Goal: Task Accomplishment & Management: Manage account settings

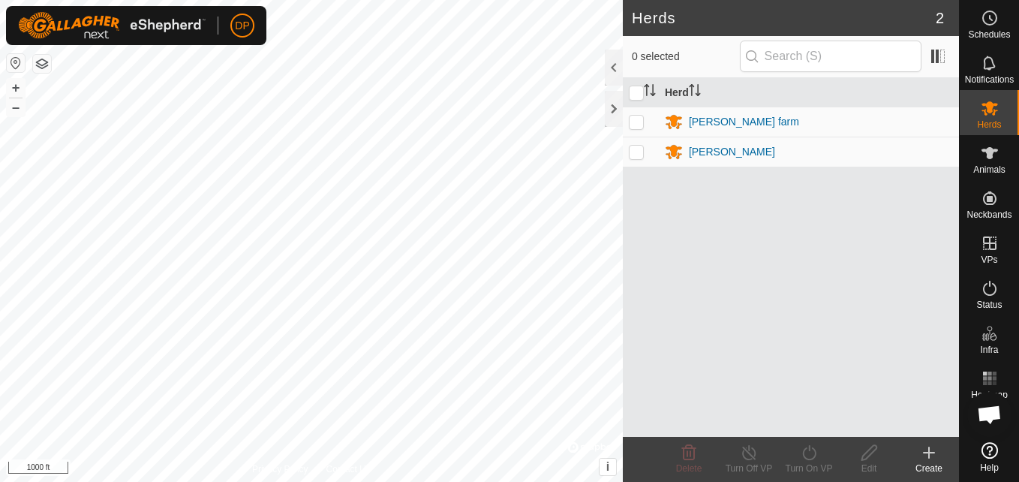
scroll to position [1554, 0]
click at [714, 212] on div "Herds 2 0 selected Herd payne farm payne Delete Turn Off VP Turn On VP Edit Cre…" at bounding box center [479, 241] width 959 height 482
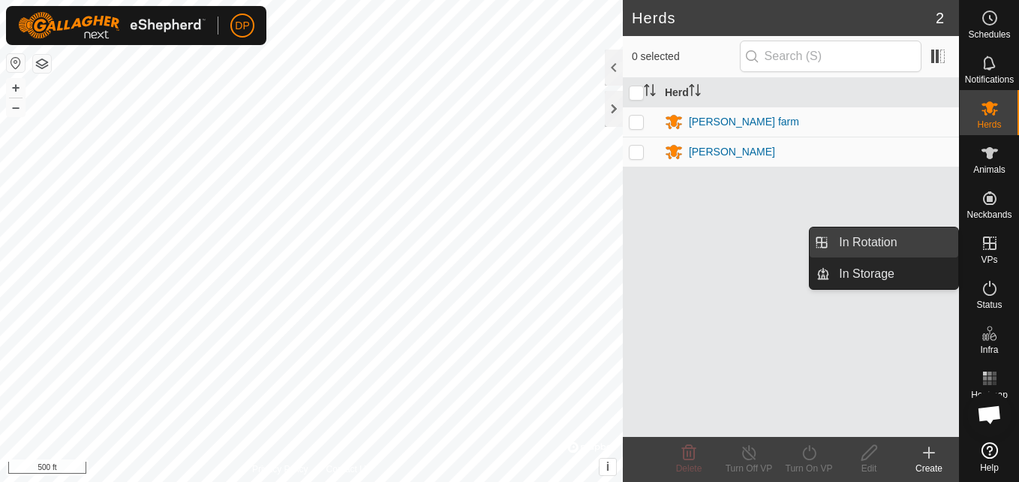
click at [932, 245] on link "In Rotation" at bounding box center [894, 242] width 128 height 30
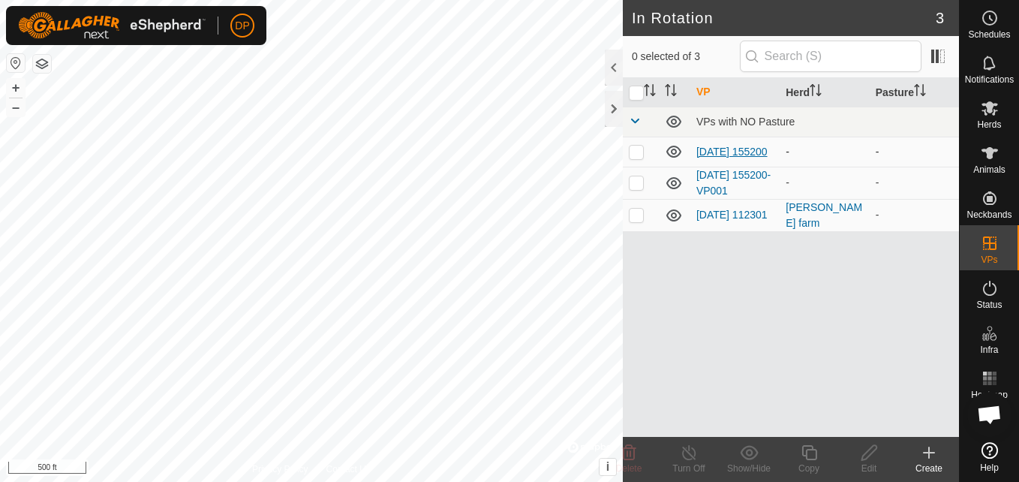
click at [731, 146] on link "[DATE] 155200" at bounding box center [731, 152] width 71 height 12
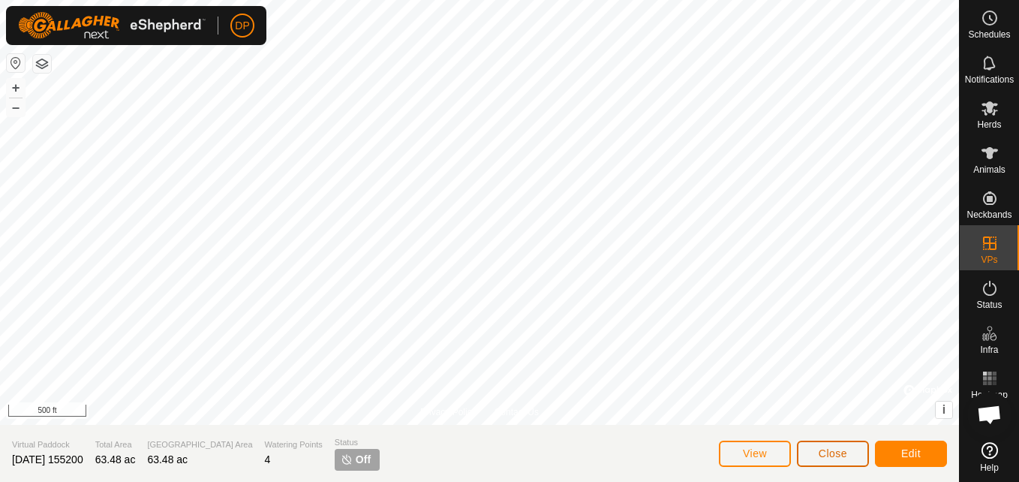
click at [830, 450] on span "Close" at bounding box center [832, 453] width 29 height 12
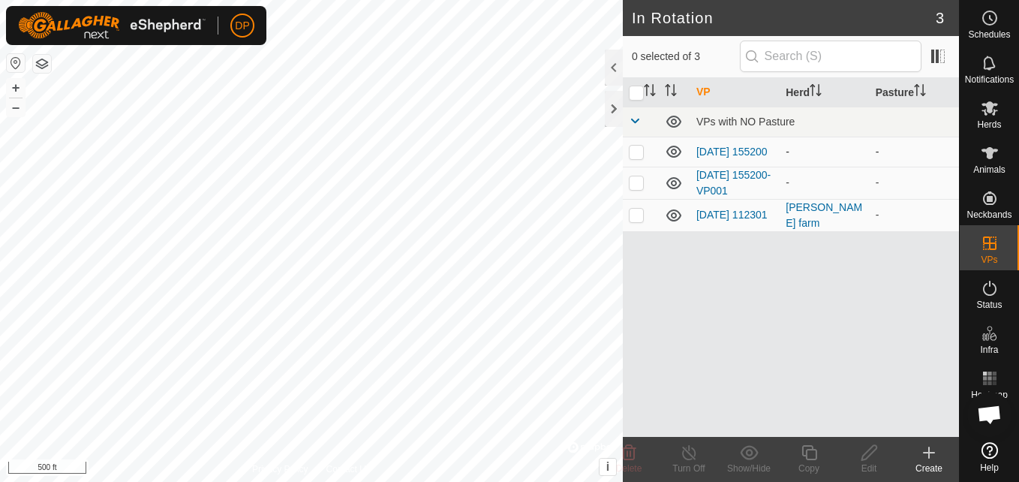
click at [673, 154] on icon at bounding box center [674, 152] width 18 height 18
click at [672, 189] on icon at bounding box center [674, 183] width 18 height 18
click at [672, 188] on icon at bounding box center [673, 185] width 15 height 6
click at [672, 189] on icon at bounding box center [674, 183] width 18 height 18
click at [795, 147] on div "-" at bounding box center [823, 152] width 77 height 16
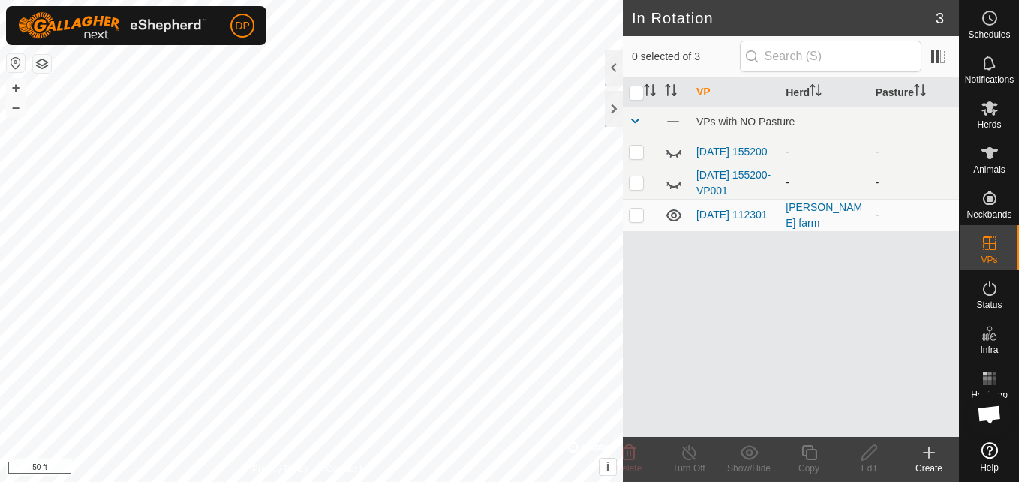
click at [636, 217] on p-checkbox at bounding box center [636, 215] width 15 height 12
click at [632, 215] on p-checkbox at bounding box center [636, 215] width 15 height 12
checkbox input "false"
click at [811, 270] on div "VP Herd Pasture VPs with NO Pasture 2025-08-31 155200 - - 2025-08-31 155200-VP0…" at bounding box center [791, 257] width 336 height 359
click at [808, 209] on div "[PERSON_NAME] farm" at bounding box center [823, 216] width 77 height 32
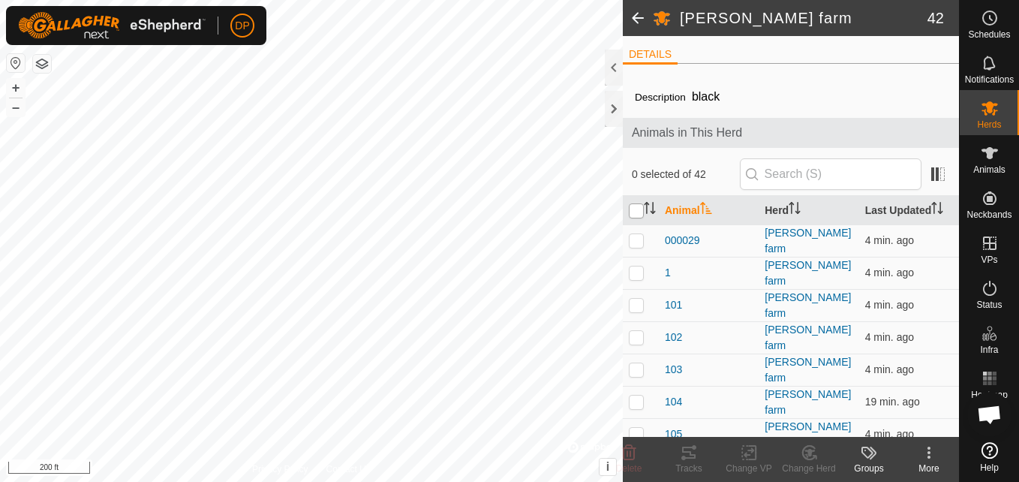
click at [638, 206] on input "checkbox" at bounding box center [636, 210] width 15 height 15
checkbox input "true"
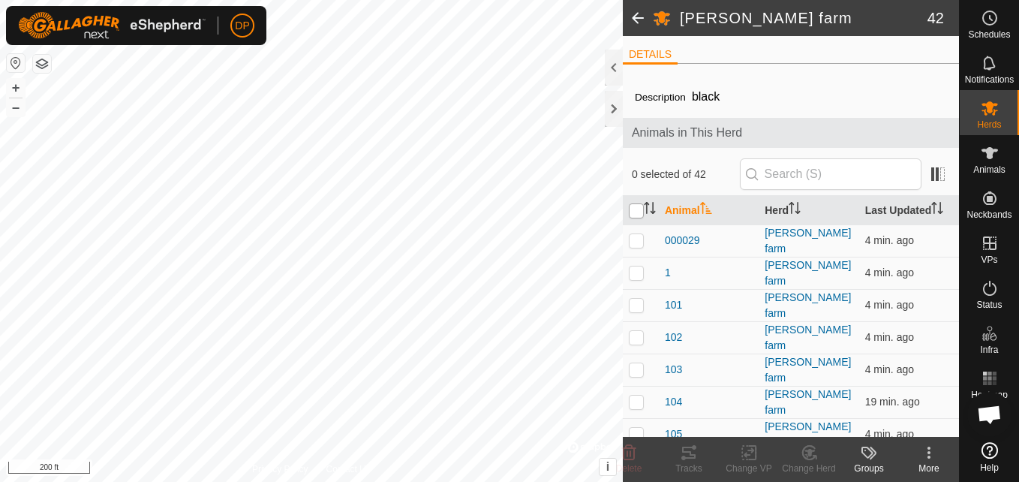
checkbox input "true"
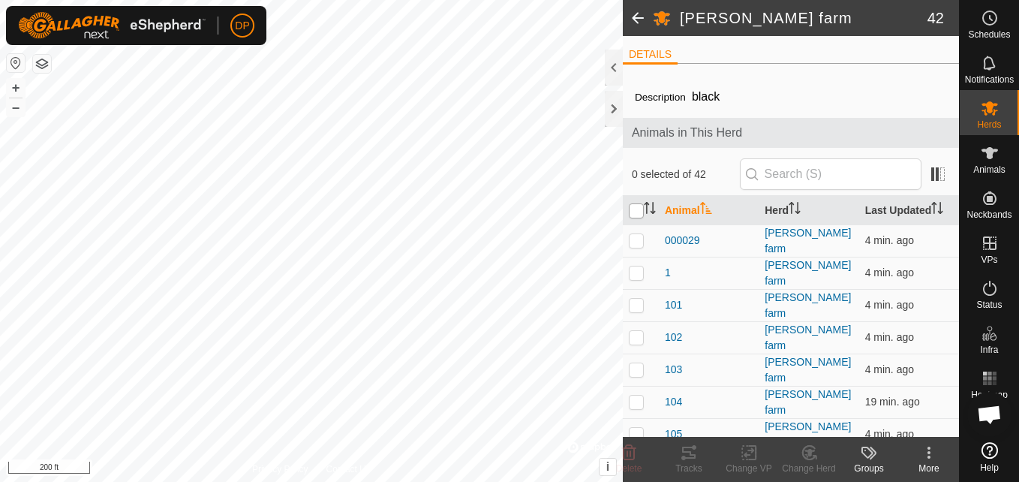
checkbox input "true"
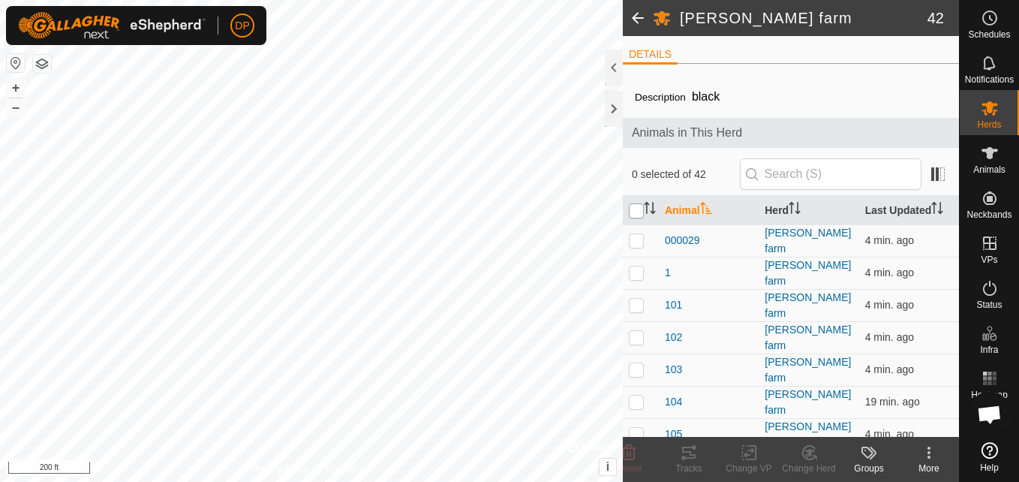
checkbox input "true"
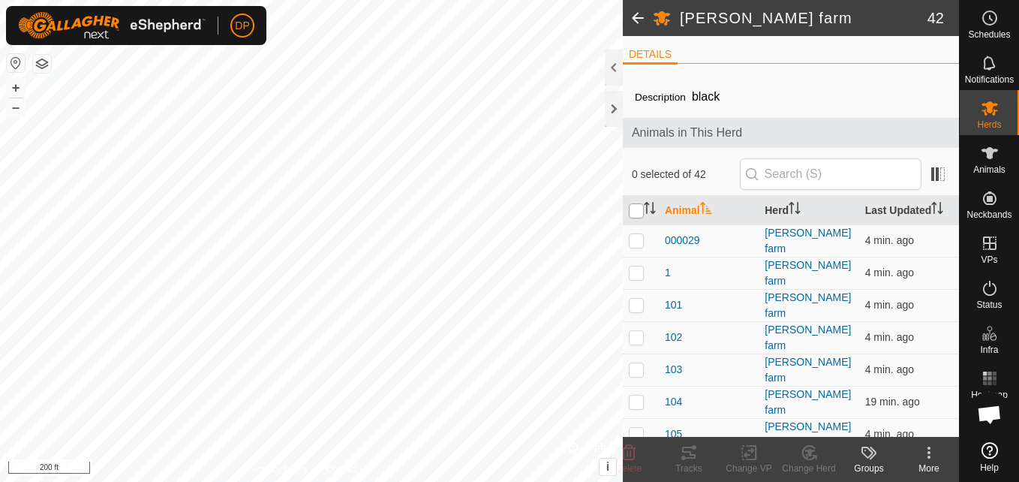
checkbox input "true"
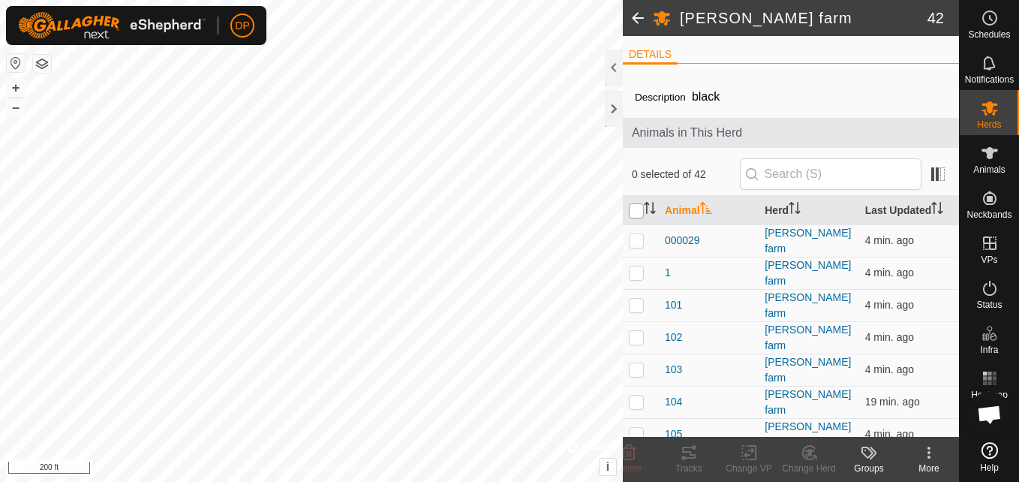
checkbox input "true"
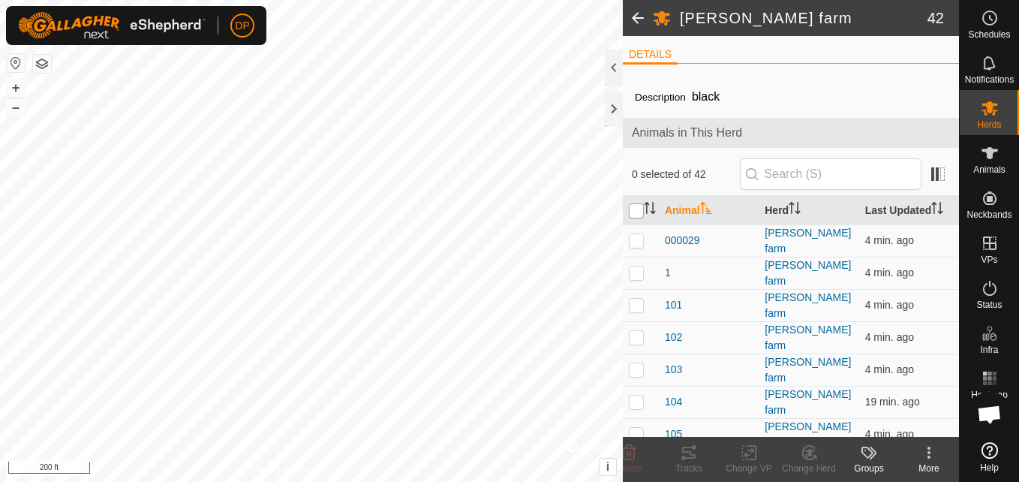
checkbox input "true"
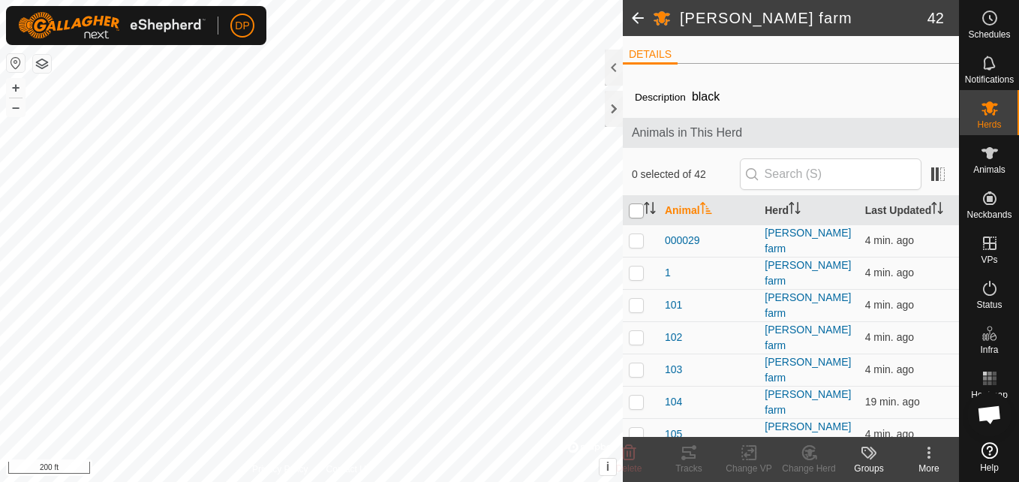
checkbox input "true"
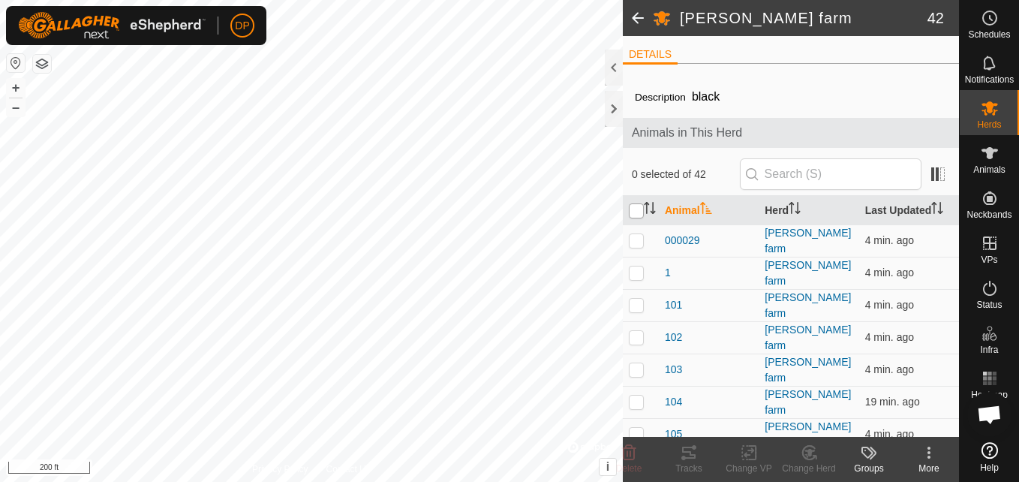
checkbox input "true"
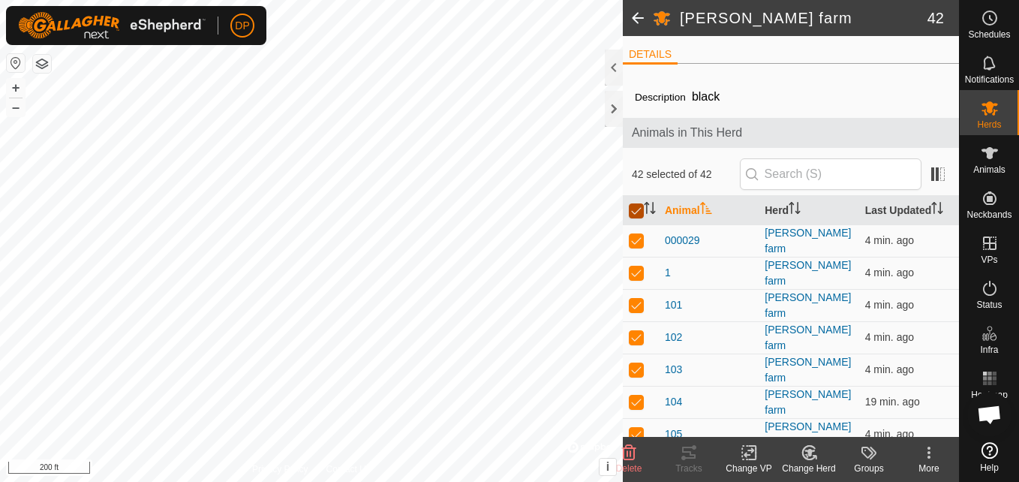
click at [634, 209] on input "checkbox" at bounding box center [636, 210] width 15 height 15
checkbox input "false"
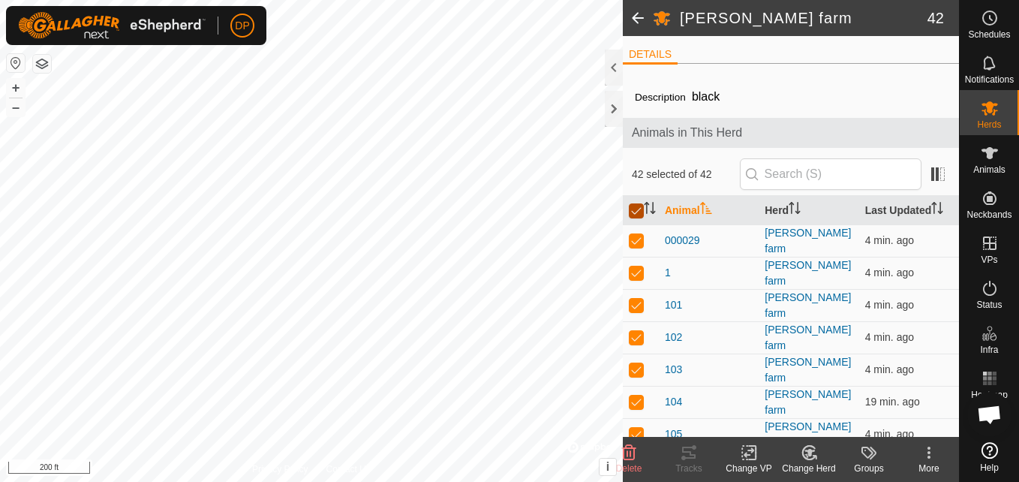
checkbox input "false"
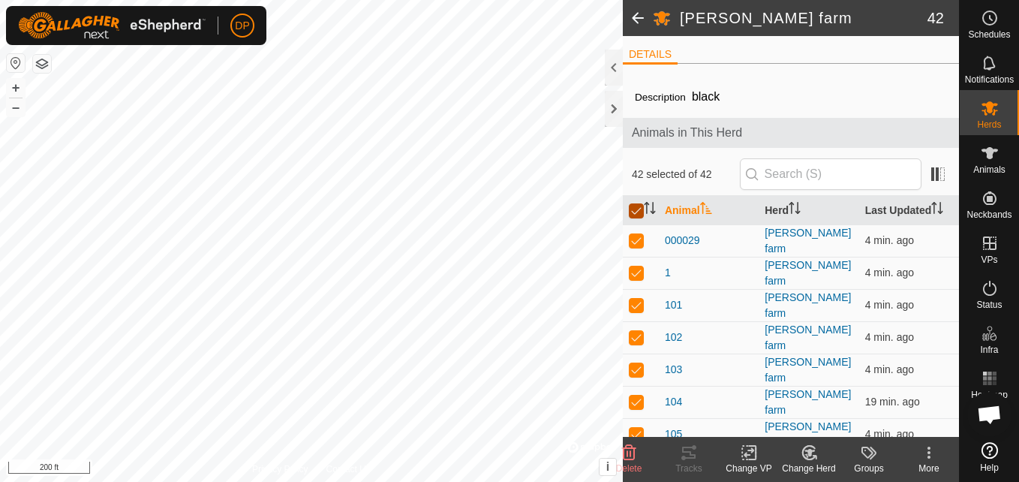
checkbox input "false"
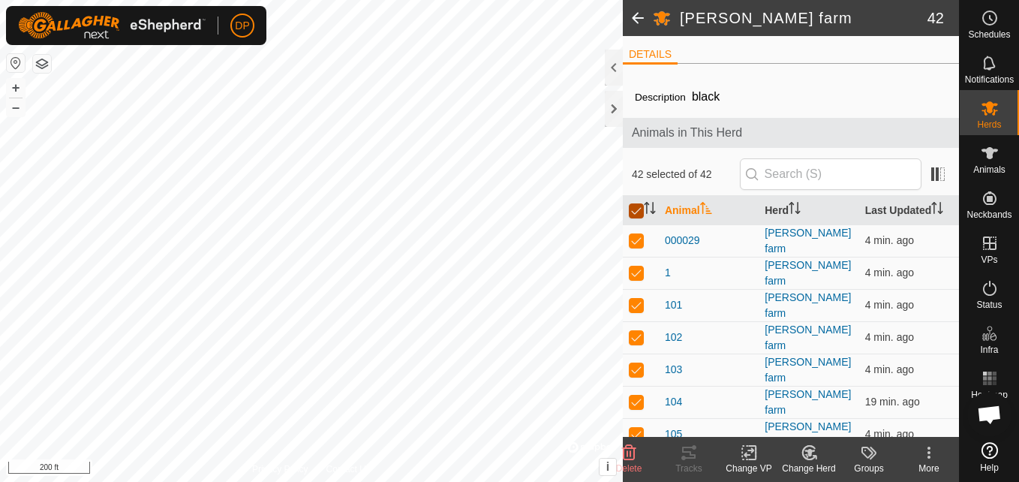
checkbox input "false"
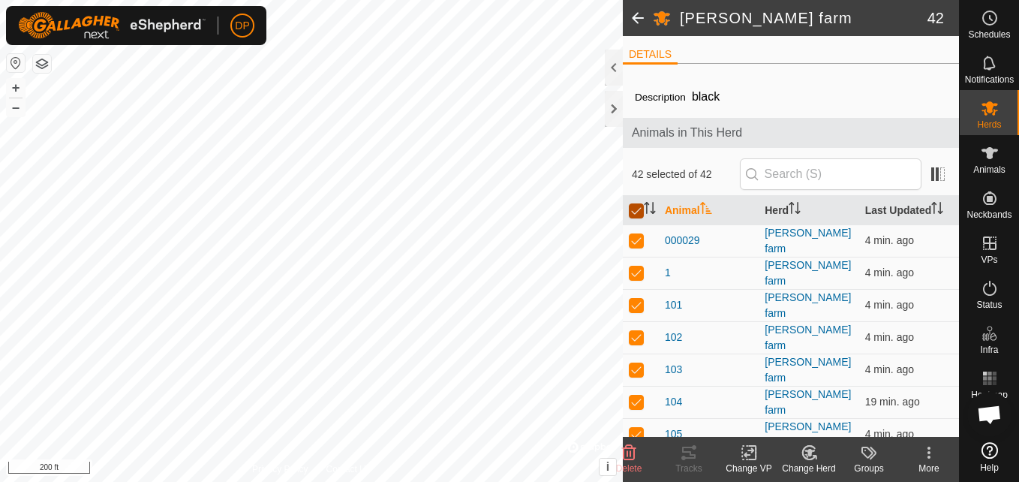
checkbox input "false"
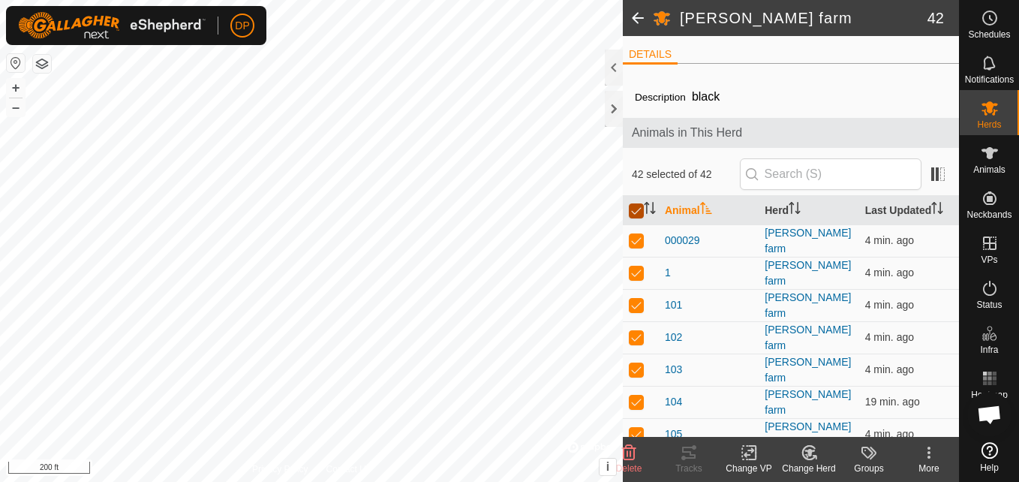
checkbox input "false"
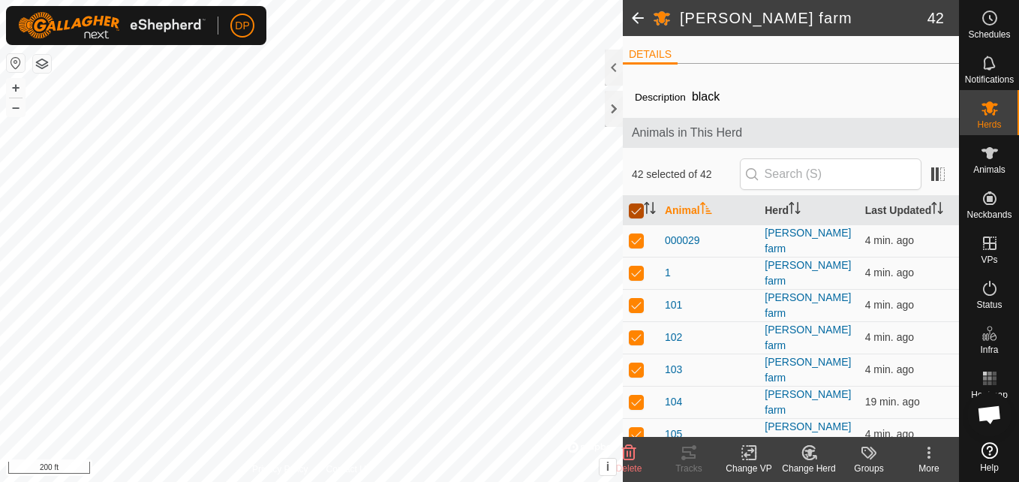
checkbox input "false"
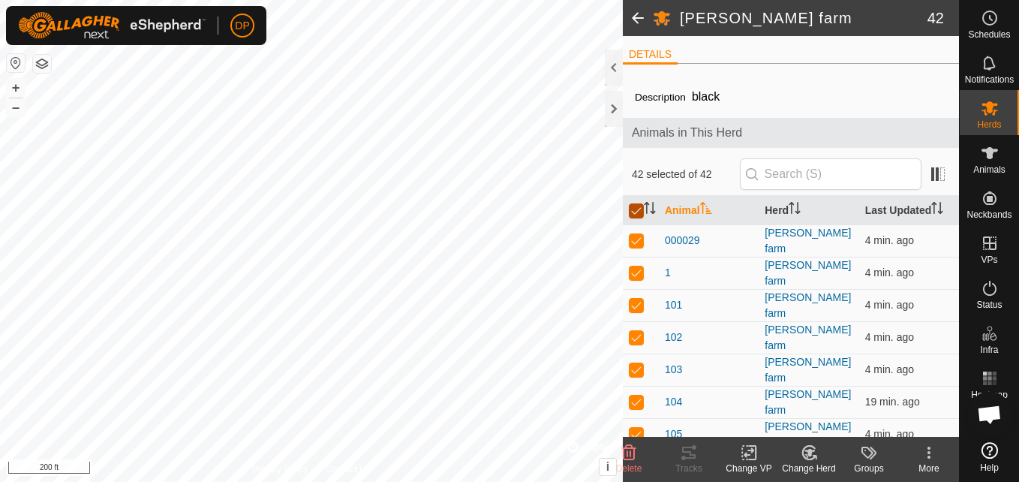
checkbox input "false"
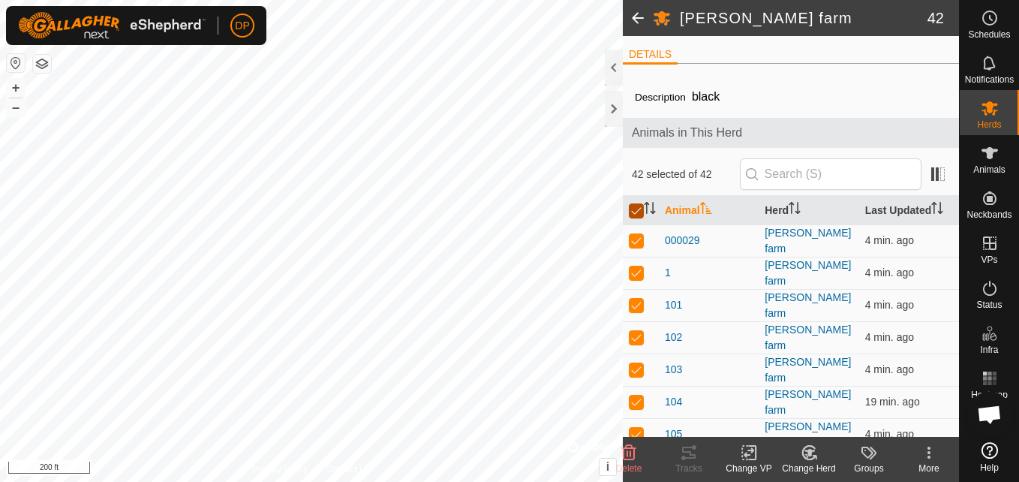
checkbox input "false"
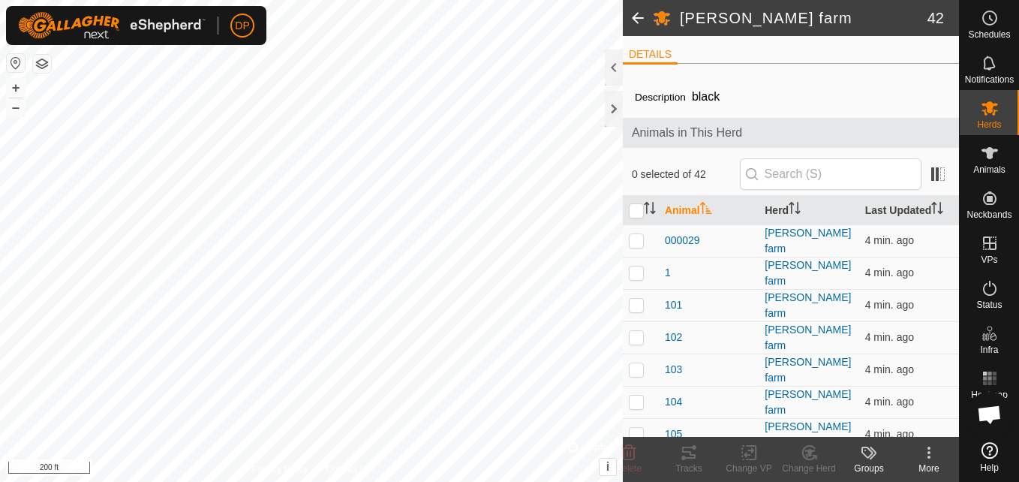
scroll to position [1554, 0]
click at [791, 93] on div "Description black" at bounding box center [791, 97] width 312 height 18
click at [616, 110] on div at bounding box center [614, 109] width 18 height 36
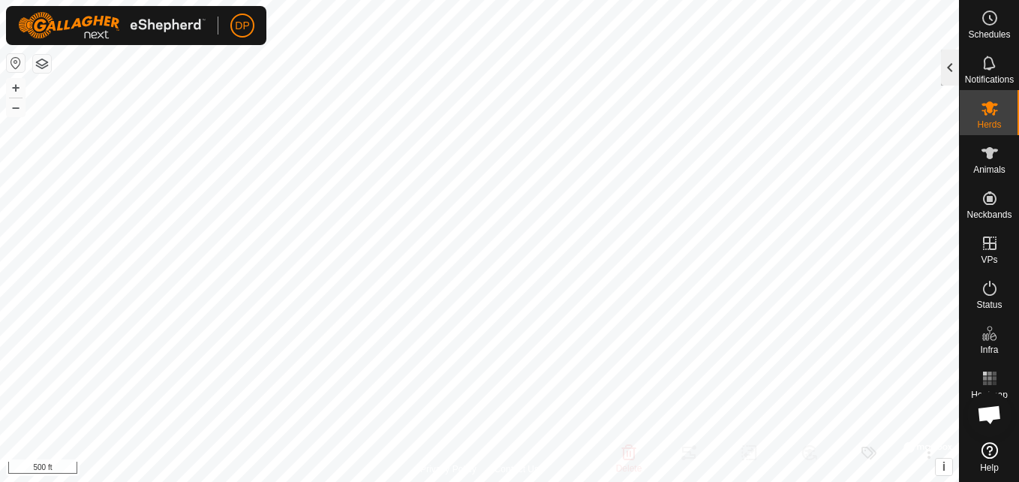
click at [953, 68] on div at bounding box center [950, 68] width 18 height 36
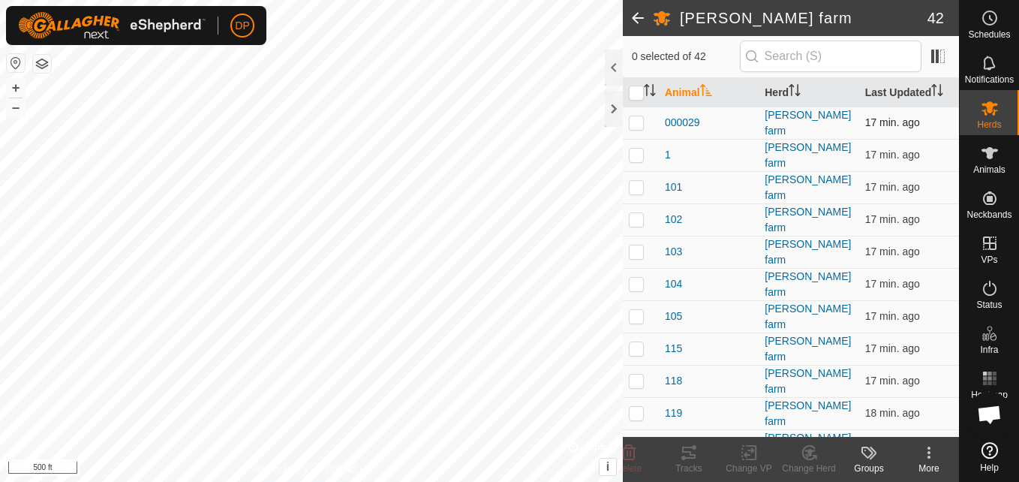
scroll to position [150, 0]
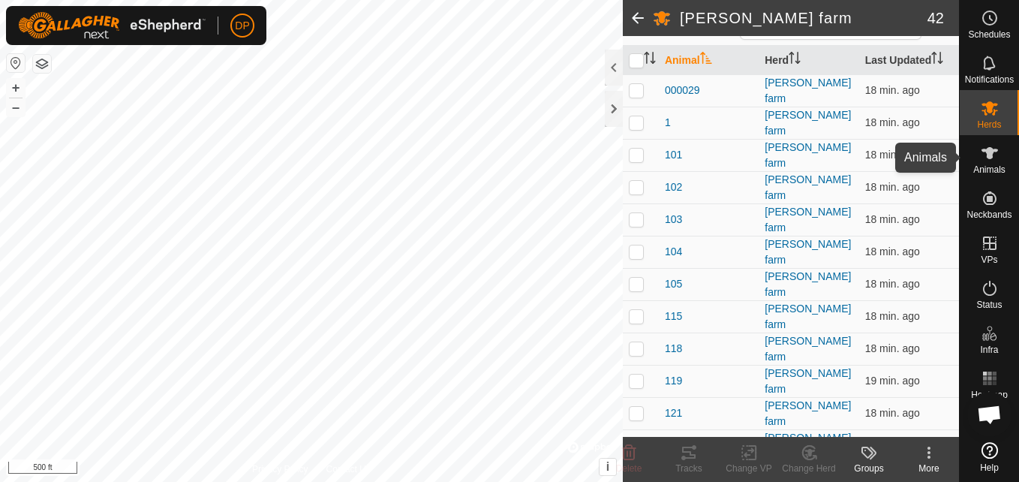
click at [989, 161] on icon at bounding box center [989, 153] width 18 height 18
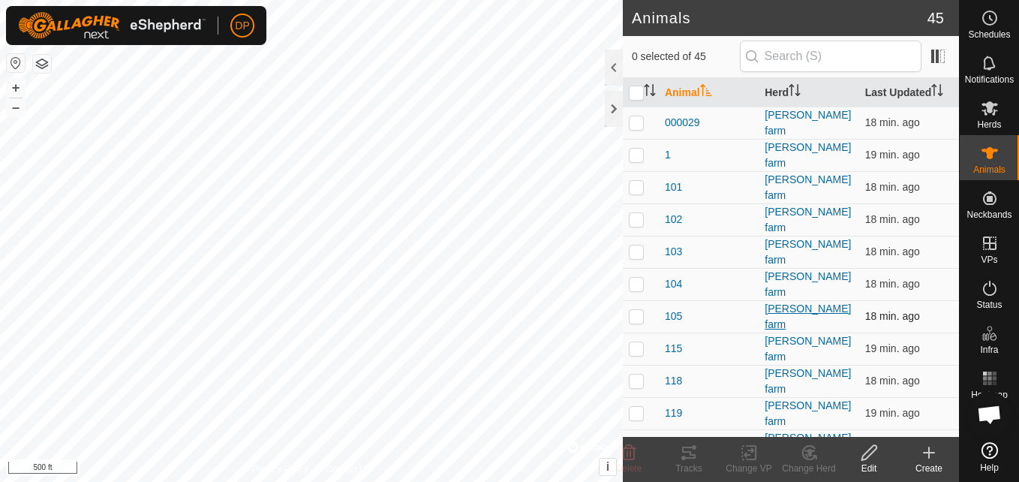
click at [794, 301] on div "[PERSON_NAME] farm" at bounding box center [808, 317] width 88 height 32
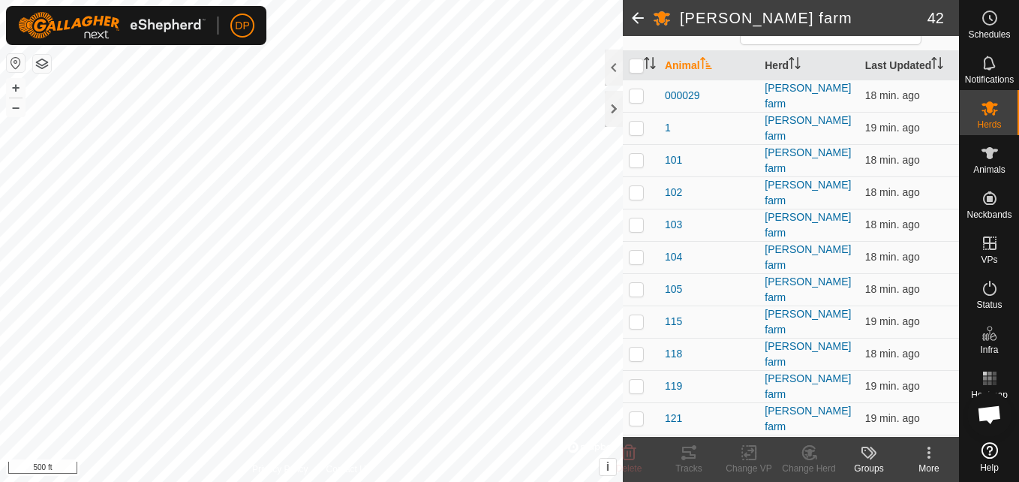
scroll to position [225, 0]
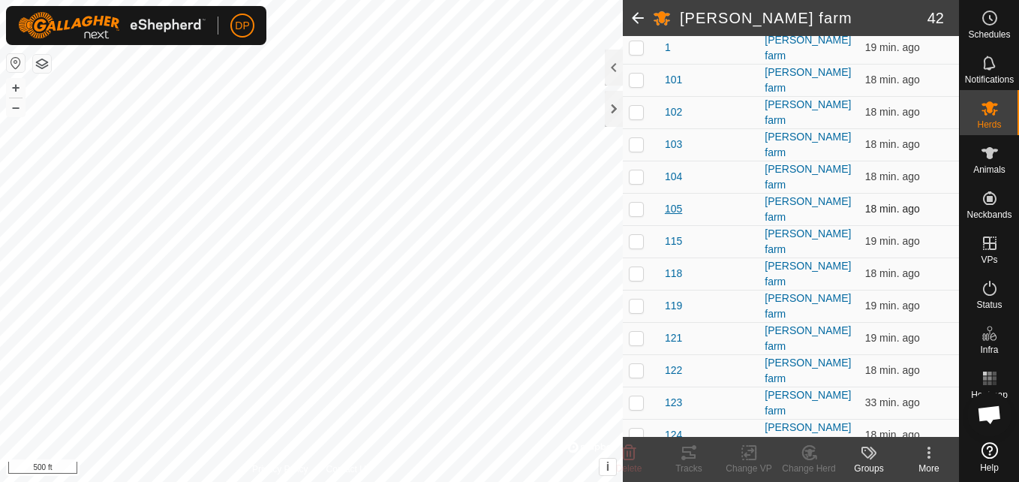
click at [671, 201] on span "105" at bounding box center [673, 209] width 17 height 16
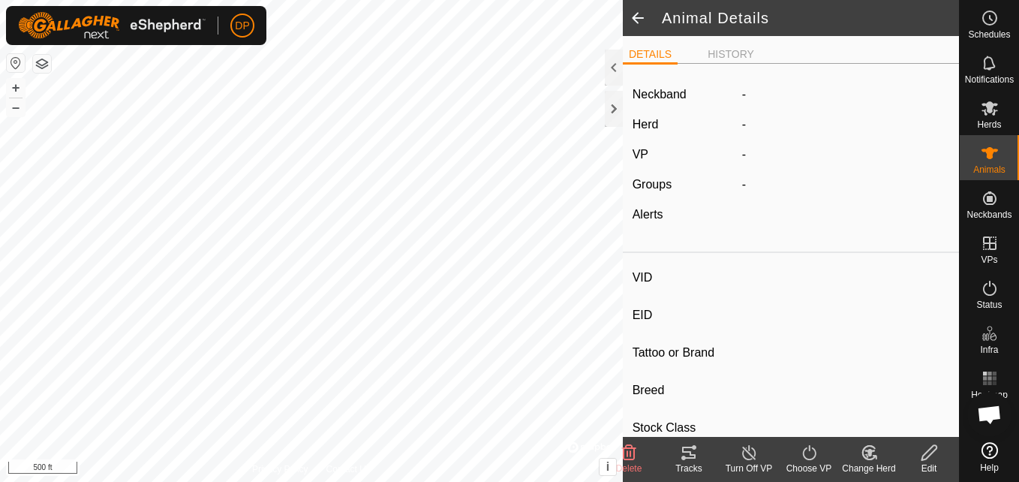
type input "105"
type input "-"
type input "angus"
type input "-"
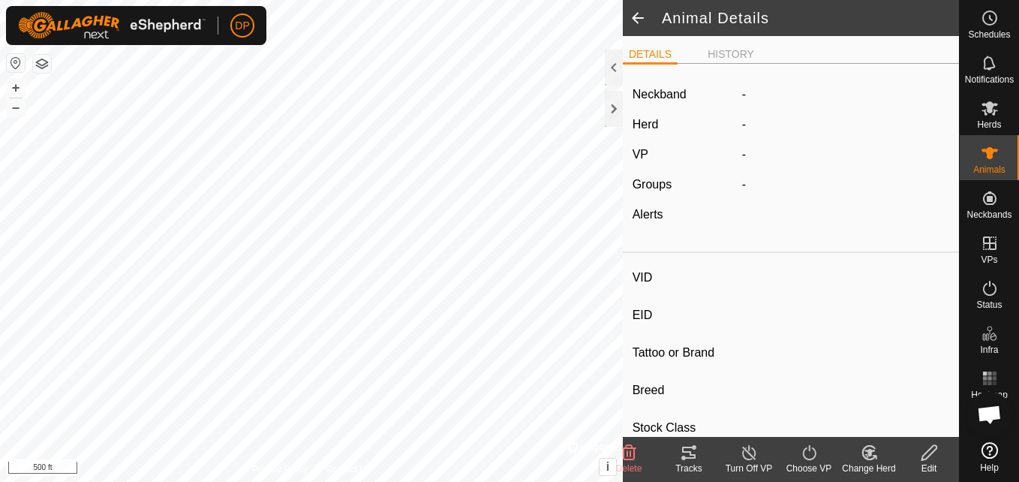
type input "0 kg"
type input "-"
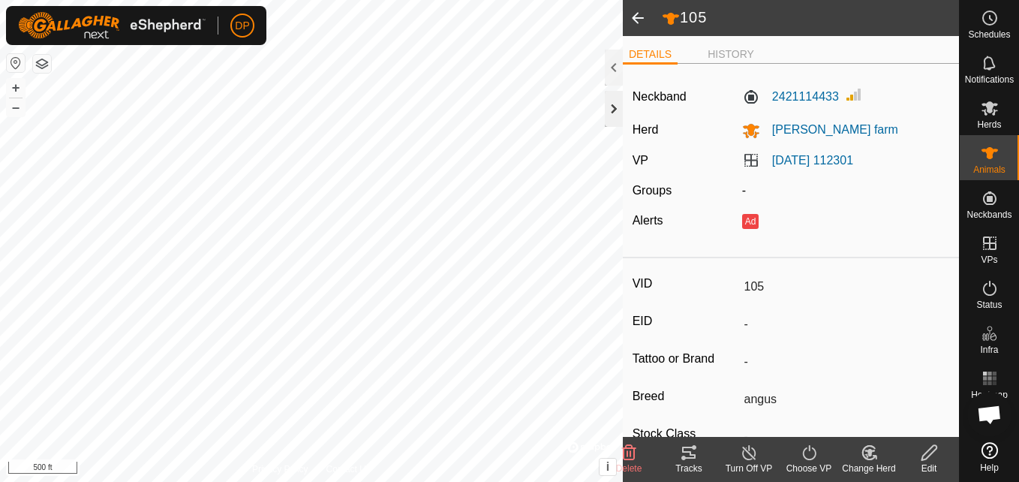
click at [613, 110] on div at bounding box center [614, 109] width 18 height 36
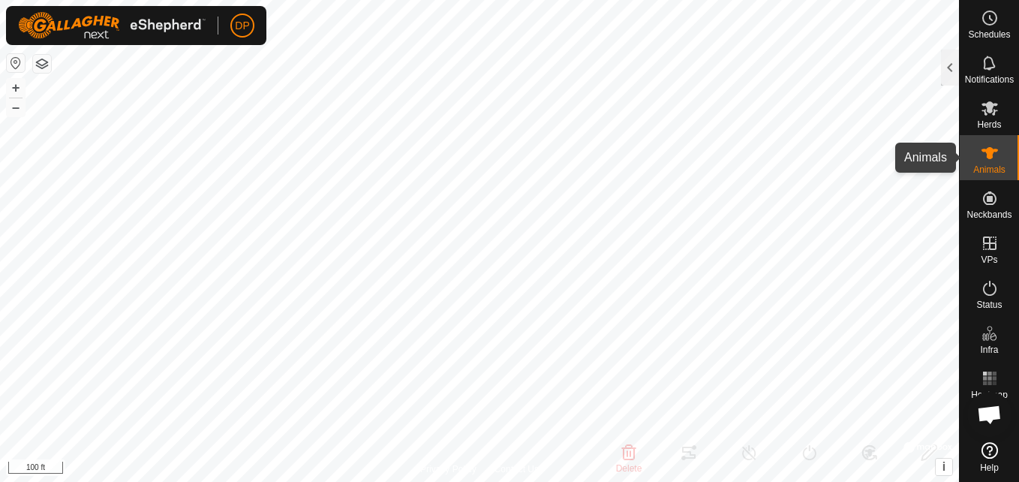
click at [989, 158] on icon at bounding box center [989, 153] width 17 height 12
click at [984, 161] on icon at bounding box center [989, 153] width 18 height 18
click at [987, 160] on icon at bounding box center [989, 153] width 18 height 18
click at [944, 63] on div at bounding box center [950, 68] width 18 height 36
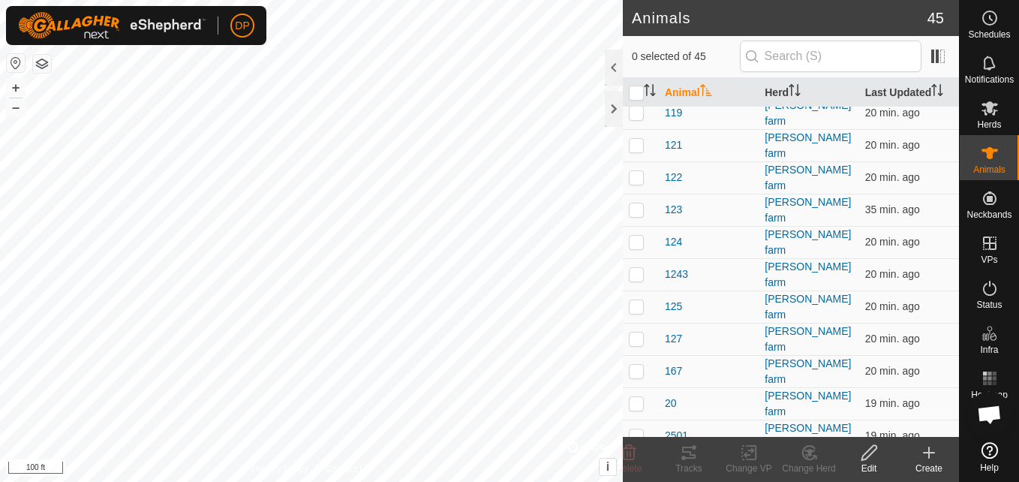
scroll to position [375, 0]
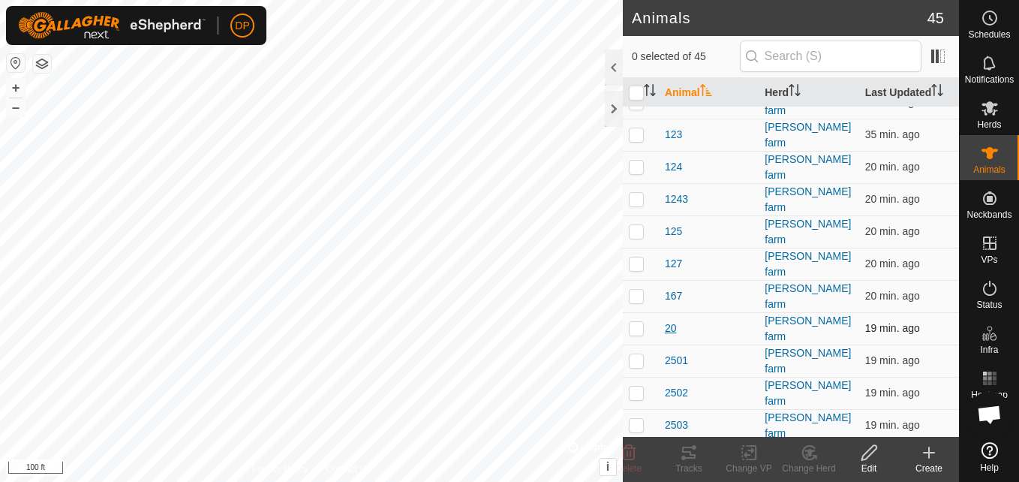
click at [665, 320] on span "20" at bounding box center [671, 328] width 12 height 16
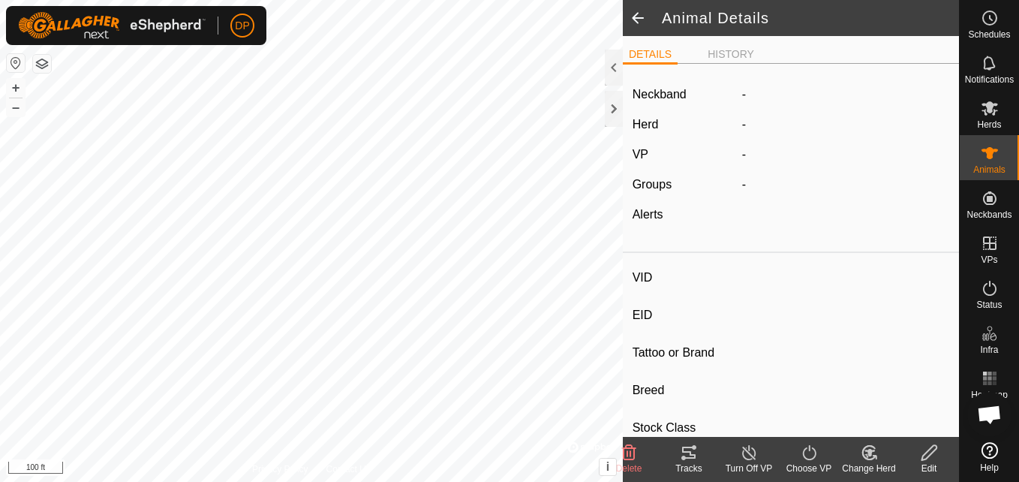
type input "20"
type input "-"
type input "angus"
type input "-"
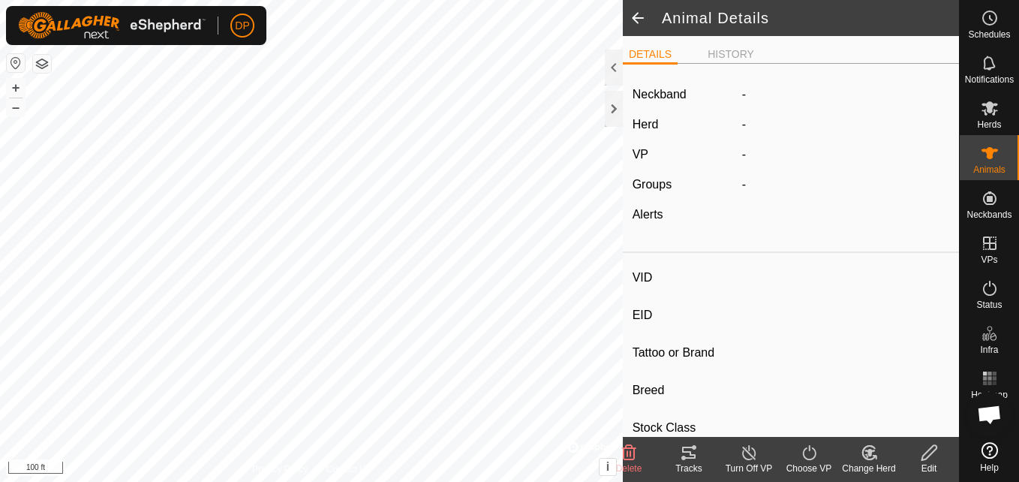
type input "0 kg"
type input "-"
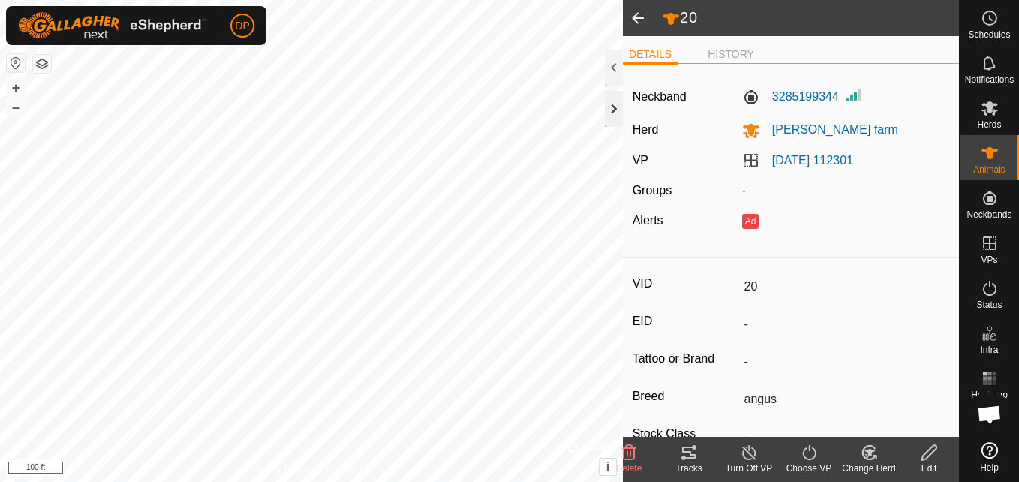
click at [610, 101] on div at bounding box center [614, 109] width 18 height 36
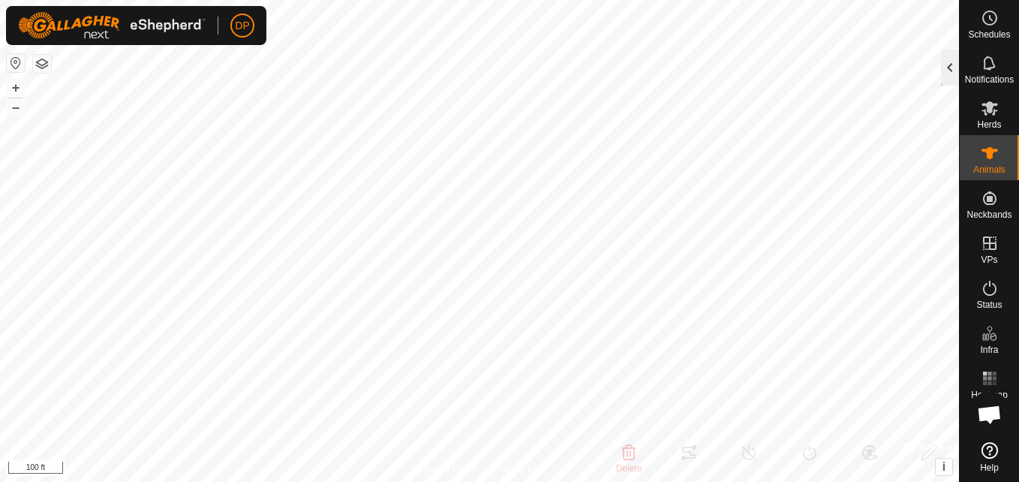
click at [945, 69] on div at bounding box center [950, 68] width 18 height 36
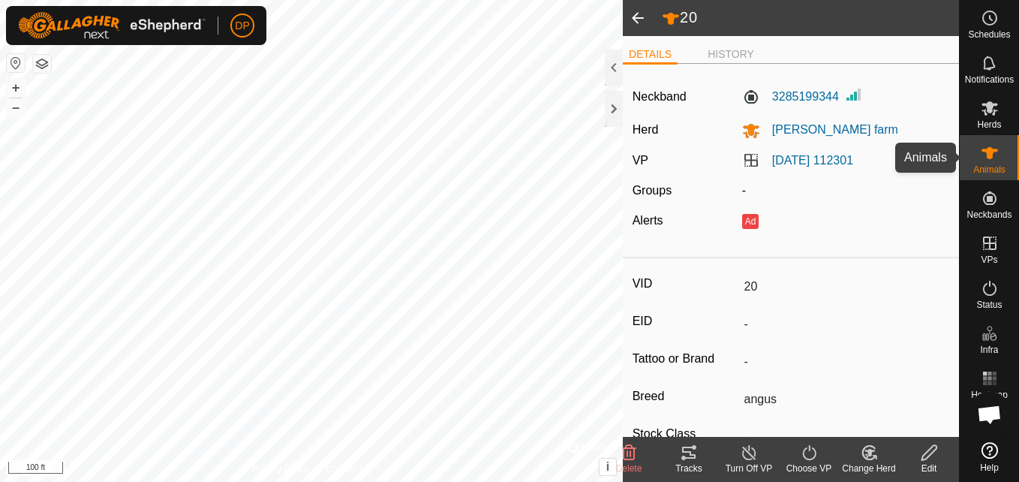
click at [985, 152] on icon at bounding box center [989, 153] width 18 height 18
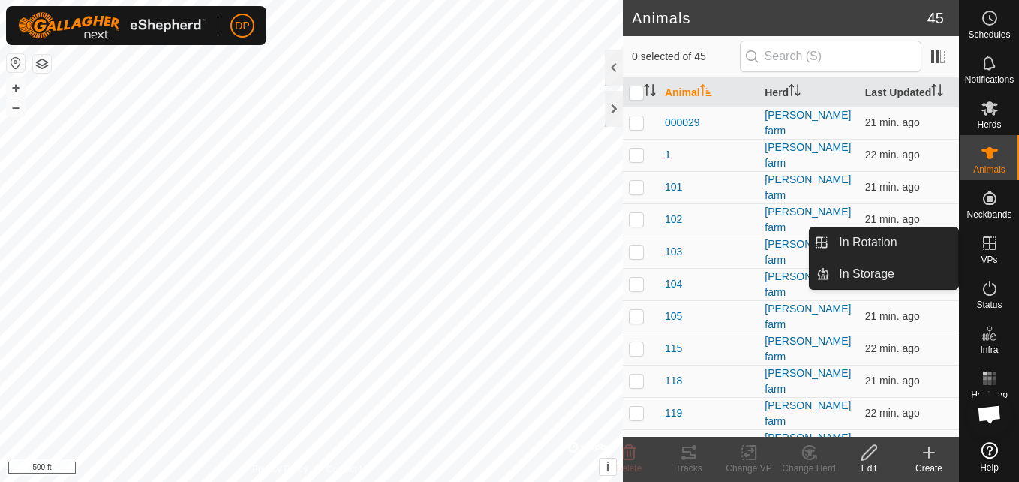
click at [986, 244] on icon at bounding box center [990, 243] width 14 height 14
click at [929, 244] on link "In Rotation" at bounding box center [894, 242] width 128 height 30
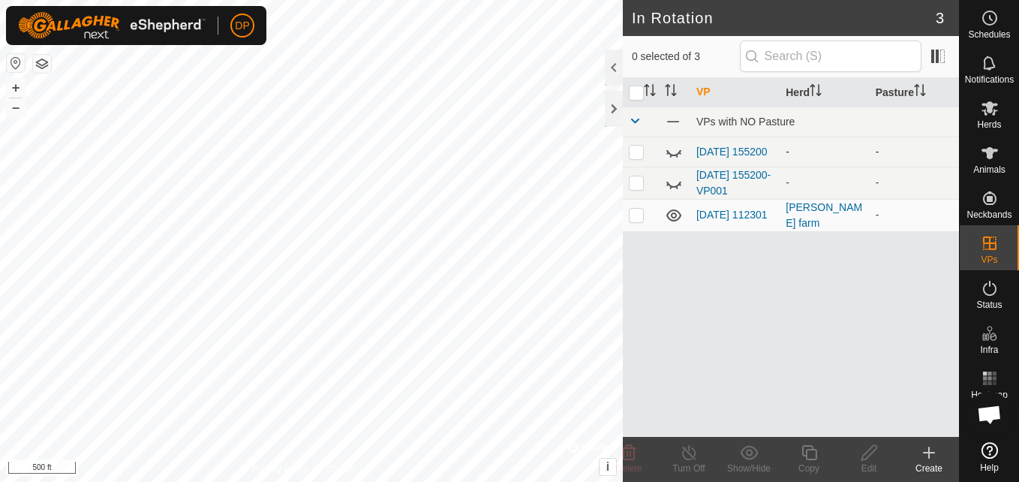
click at [675, 149] on icon at bounding box center [674, 152] width 18 height 18
click at [675, 149] on icon at bounding box center [673, 152] width 15 height 12
click at [674, 185] on icon at bounding box center [674, 183] width 18 height 18
click at [930, 454] on icon at bounding box center [929, 452] width 18 height 18
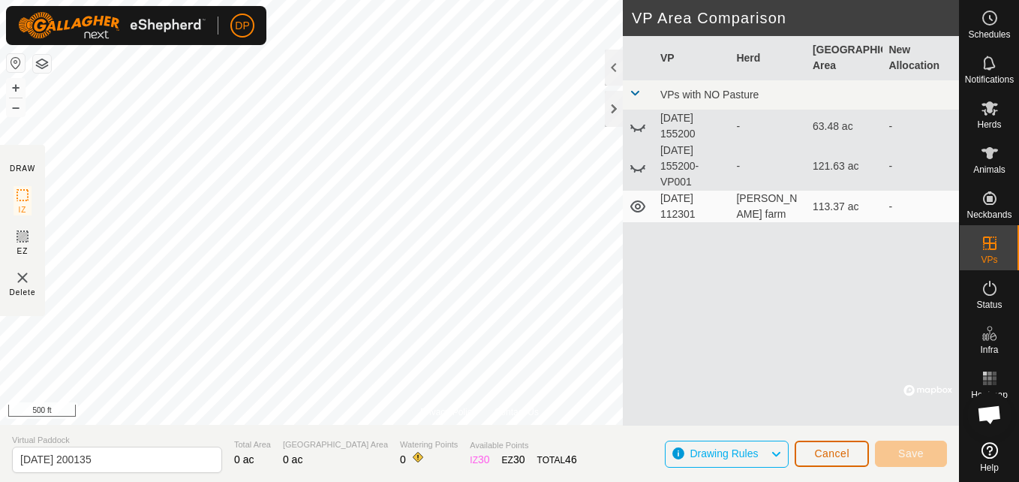
click at [853, 449] on button "Cancel" at bounding box center [831, 453] width 74 height 26
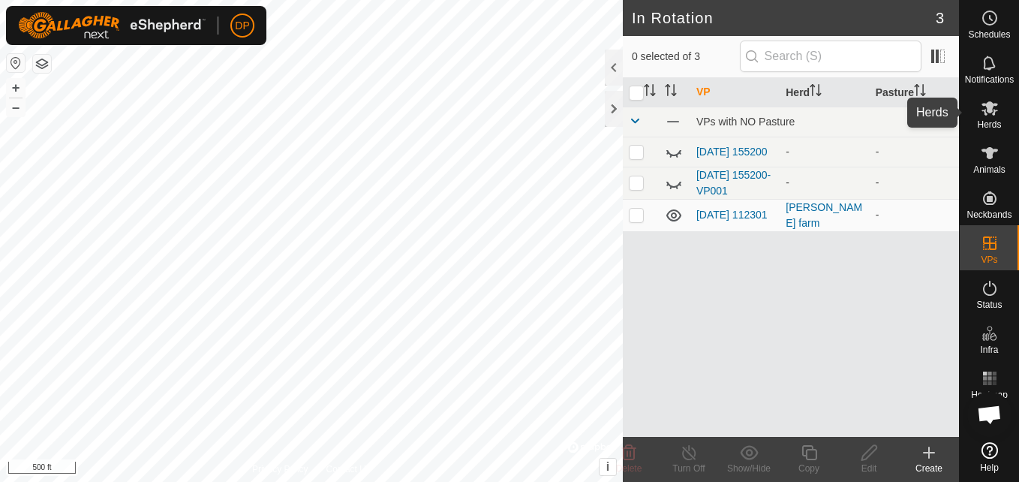
click at [983, 110] on icon at bounding box center [989, 108] width 17 height 14
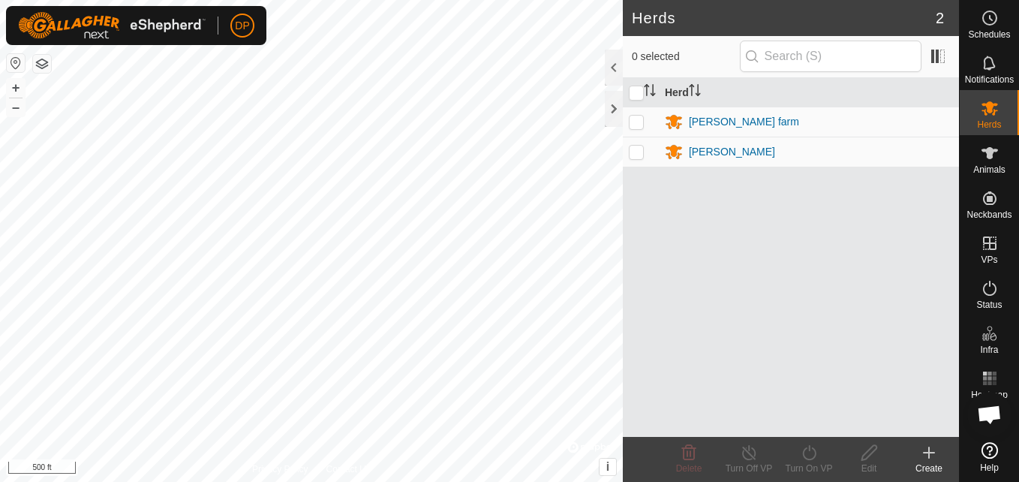
click at [638, 122] on p-checkbox at bounding box center [636, 122] width 15 height 12
checkbox input "true"
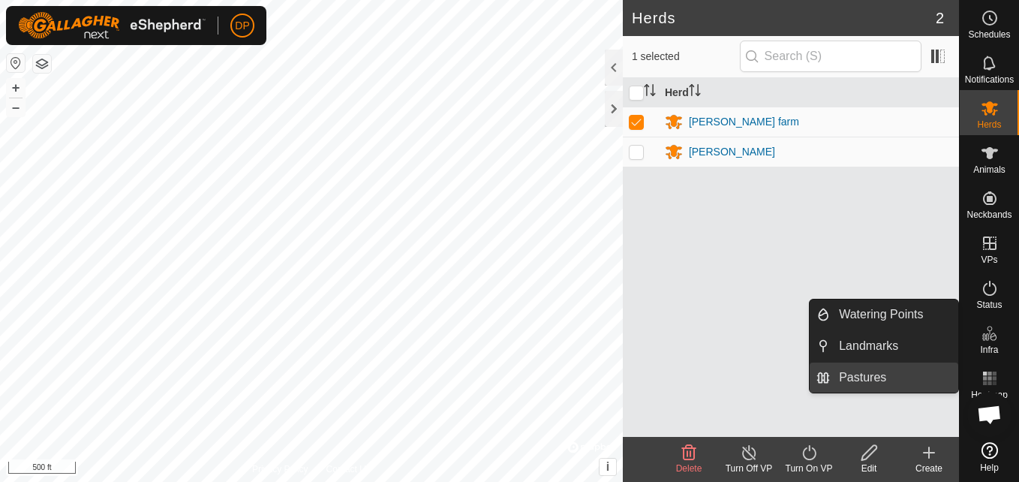
click at [923, 383] on link "Pastures" at bounding box center [894, 377] width 128 height 30
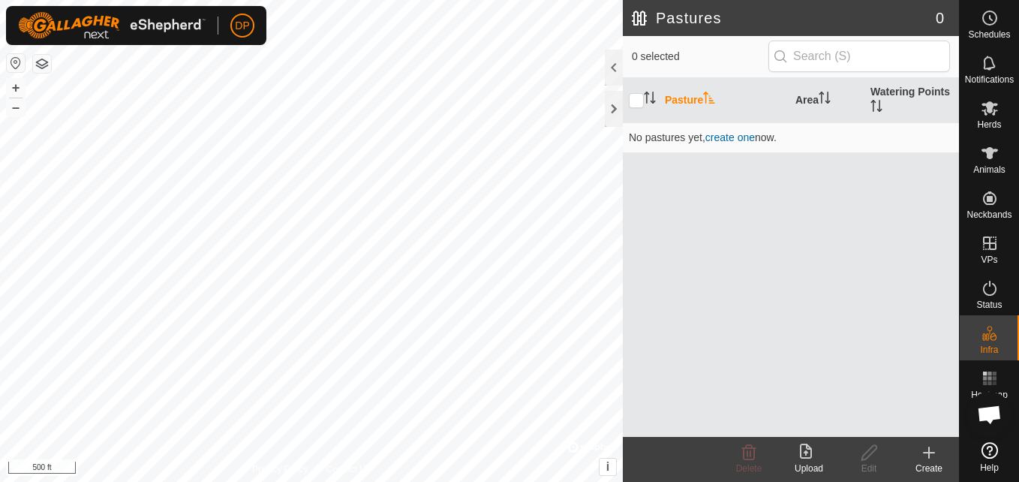
click at [926, 454] on icon at bounding box center [929, 452] width 18 height 18
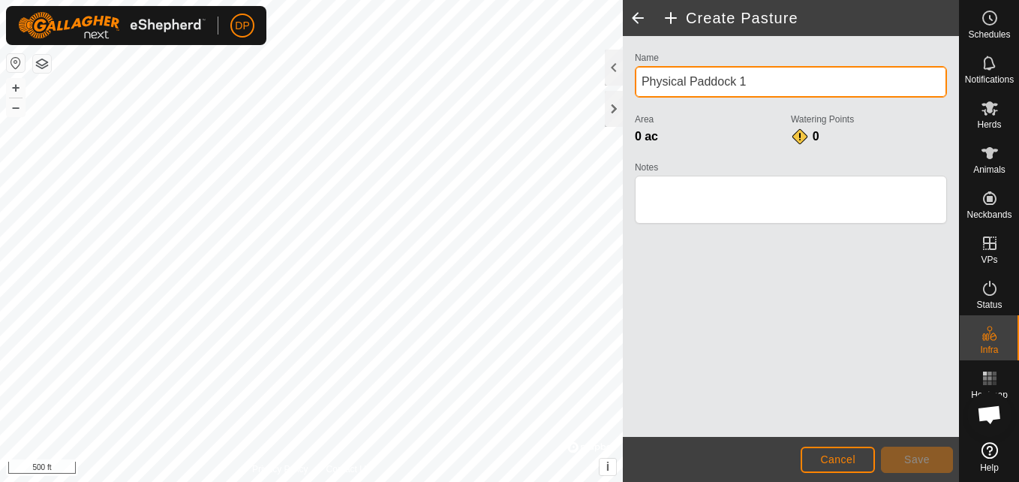
click at [777, 79] on input "Physical Paddock 1" at bounding box center [791, 82] width 312 height 32
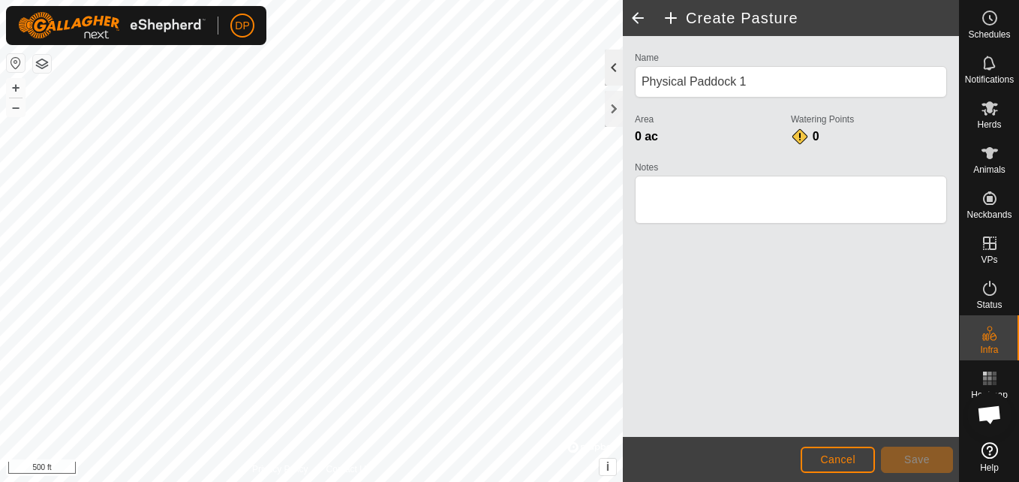
click at [611, 66] on div at bounding box center [614, 68] width 18 height 36
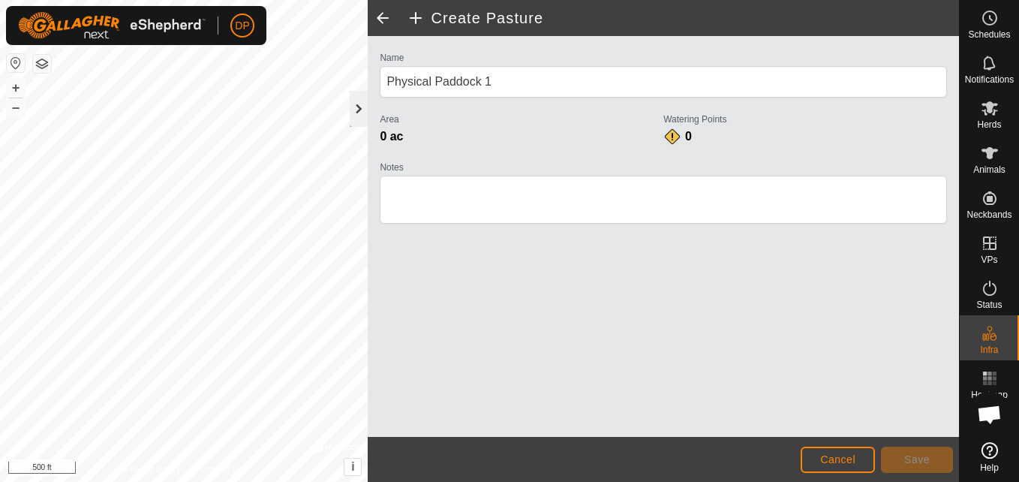
click at [360, 105] on div at bounding box center [359, 109] width 18 height 36
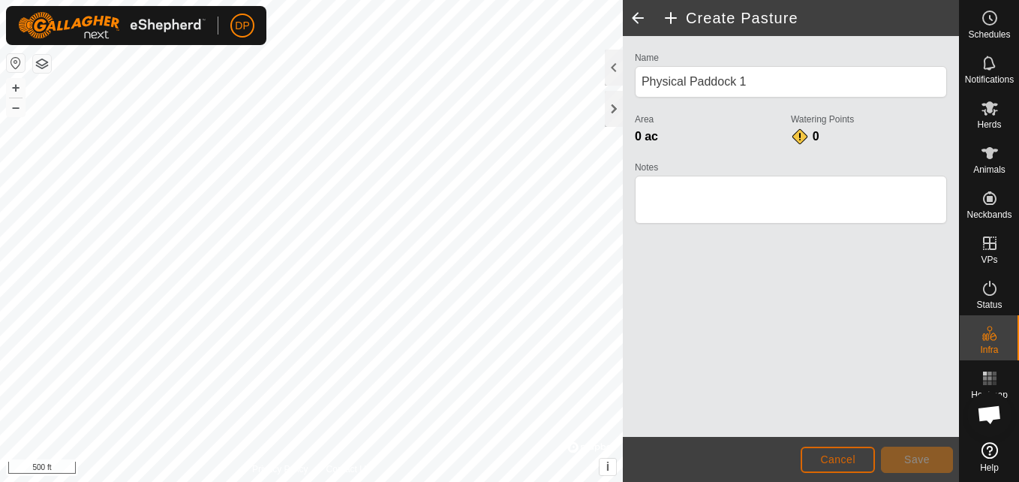
click at [846, 461] on span "Cancel" at bounding box center [837, 459] width 35 height 12
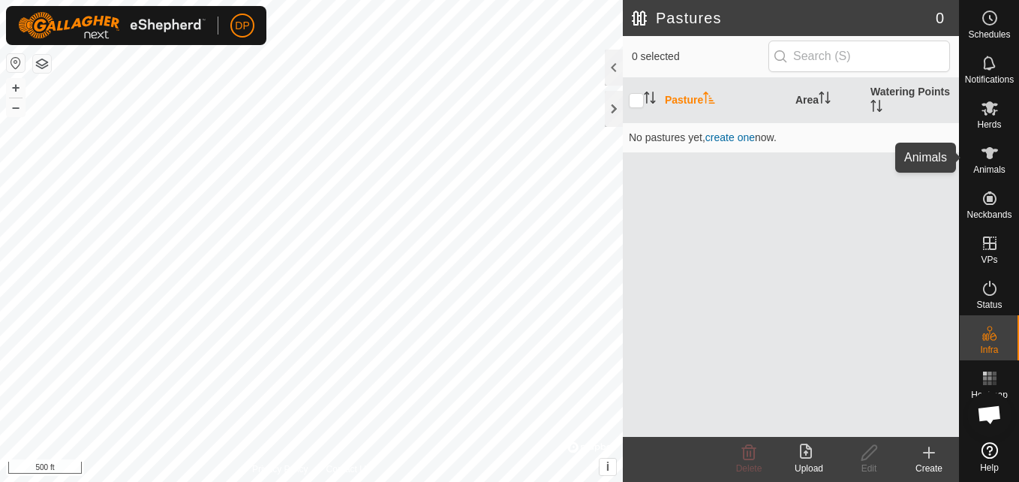
click at [995, 152] on icon at bounding box center [989, 153] width 17 height 12
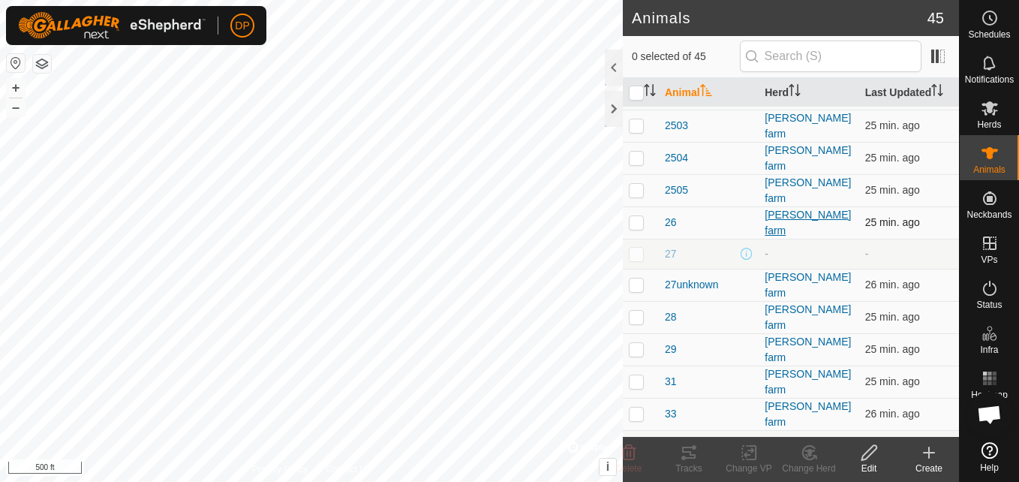
scroll to position [675, 0]
click at [671, 341] on span "29" at bounding box center [671, 349] width 12 height 16
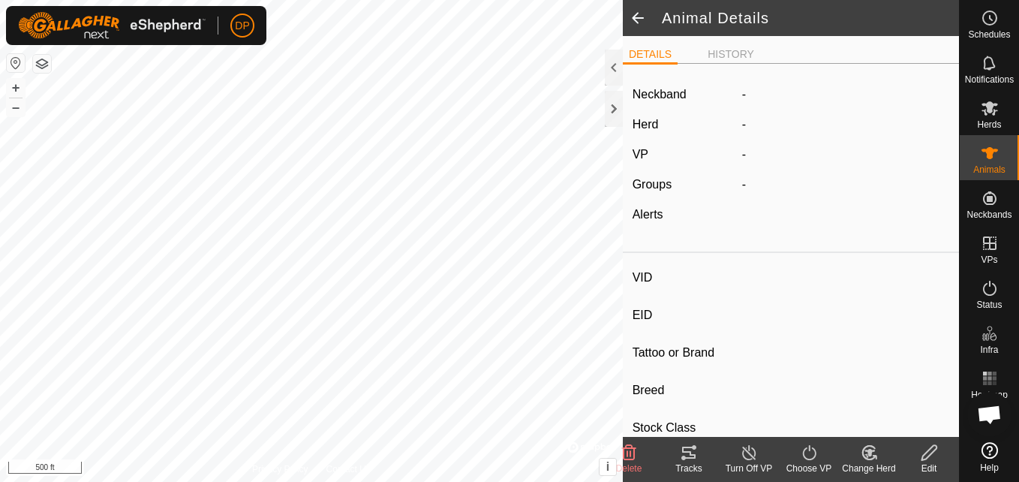
type input "29"
type input "-"
type input "angus"
type input "-"
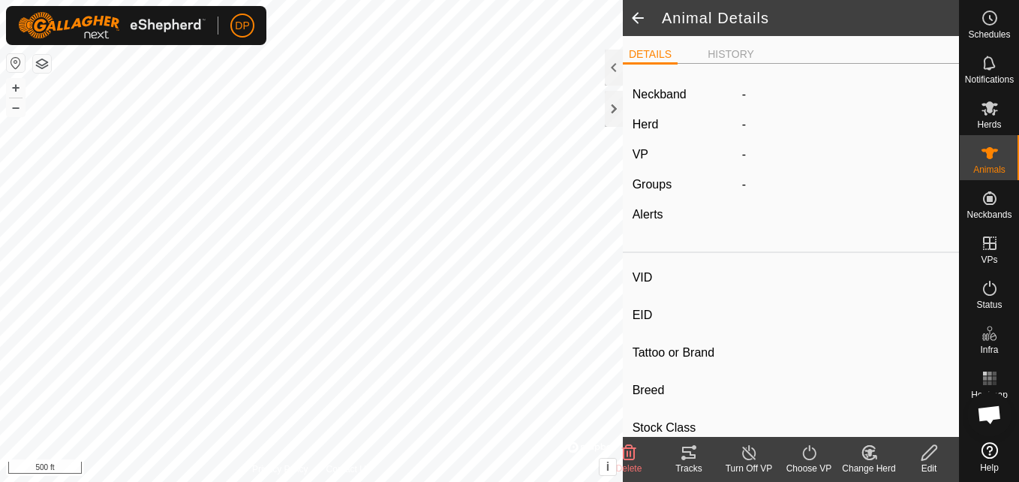
type input "0 kg"
type input "-"
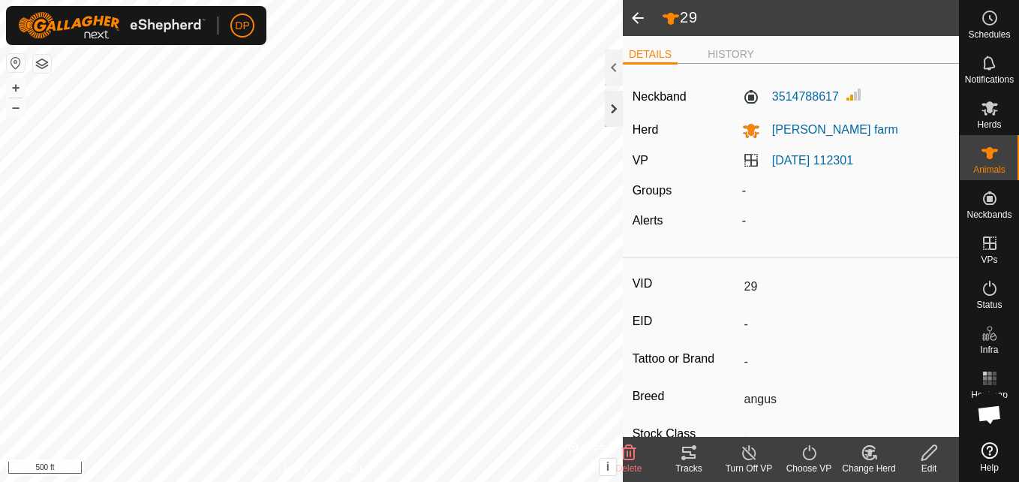
click at [614, 104] on div at bounding box center [614, 109] width 18 height 36
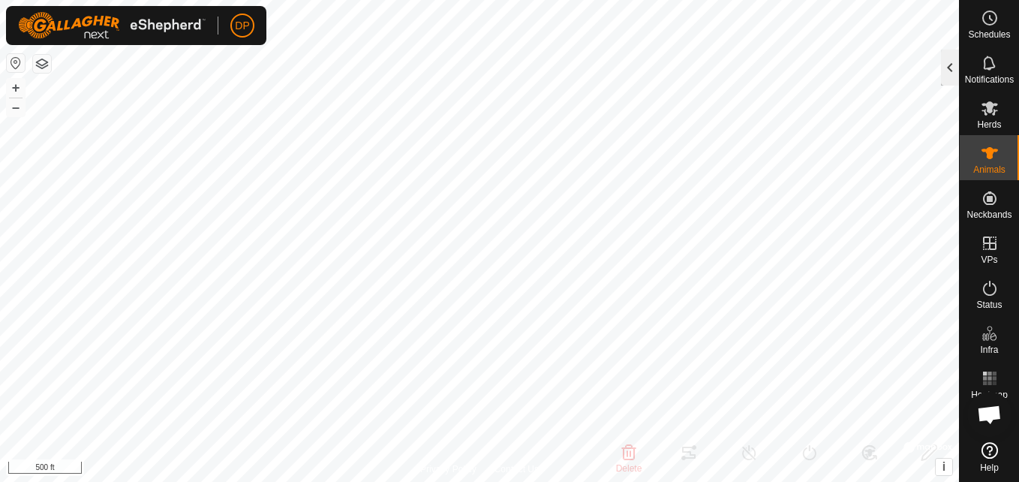
click at [953, 65] on div at bounding box center [950, 68] width 18 height 36
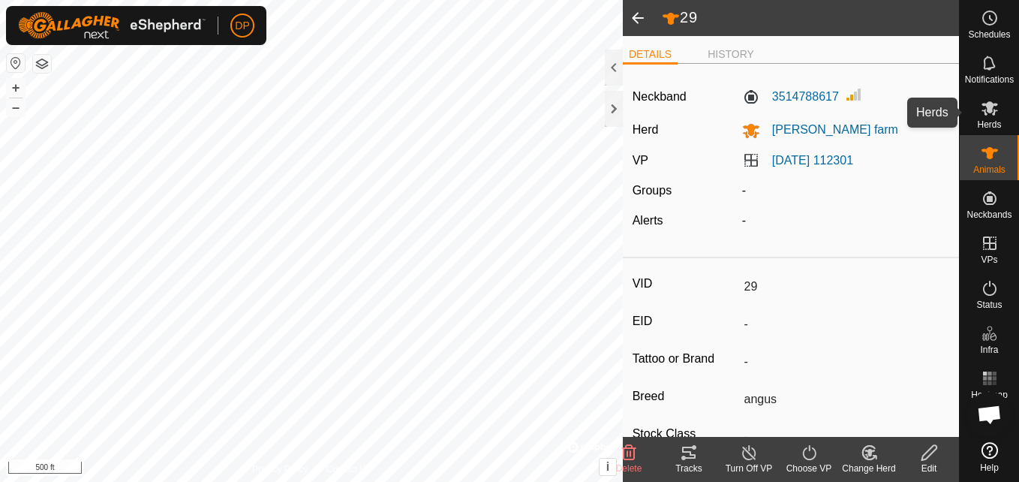
click at [986, 121] on span "Herds" at bounding box center [989, 124] width 24 height 9
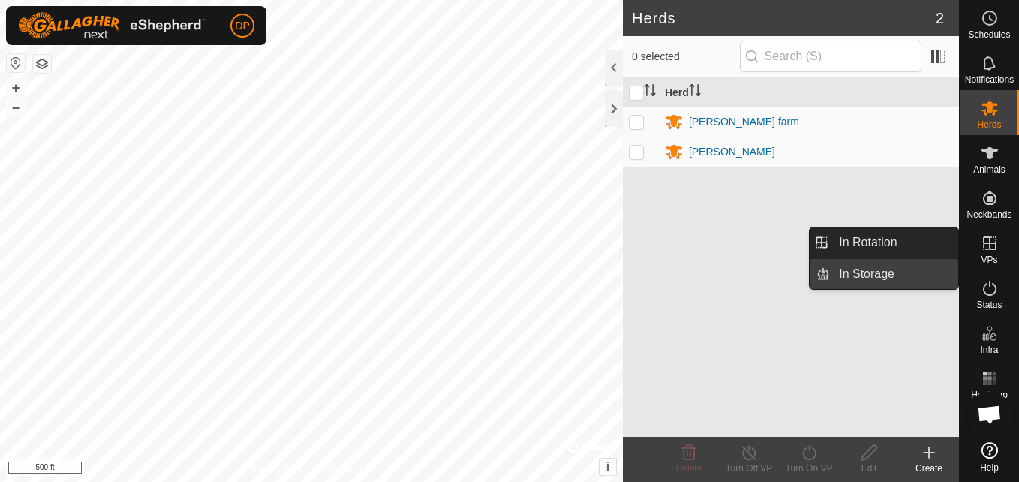
click at [907, 268] on link "In Storage" at bounding box center [894, 274] width 128 height 30
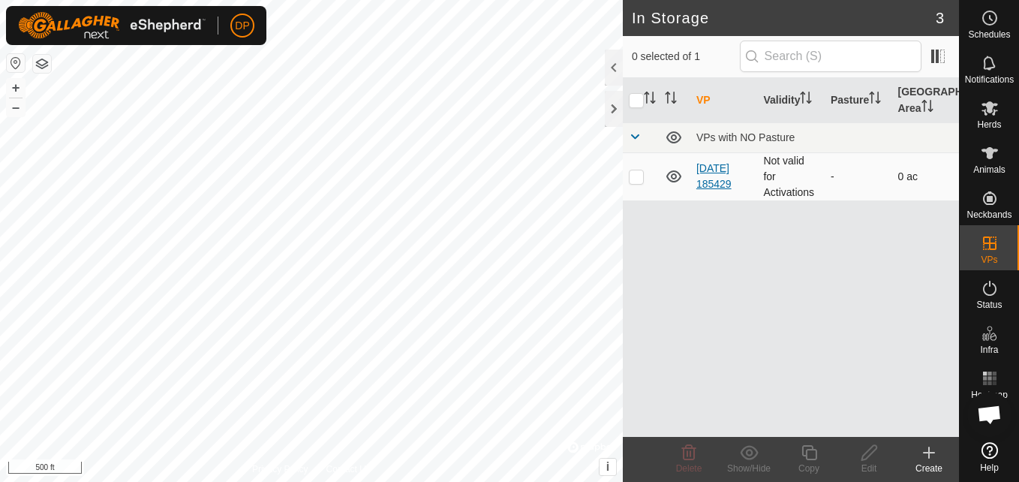
click at [706, 182] on link "[DATE] 185429" at bounding box center [713, 176] width 35 height 28
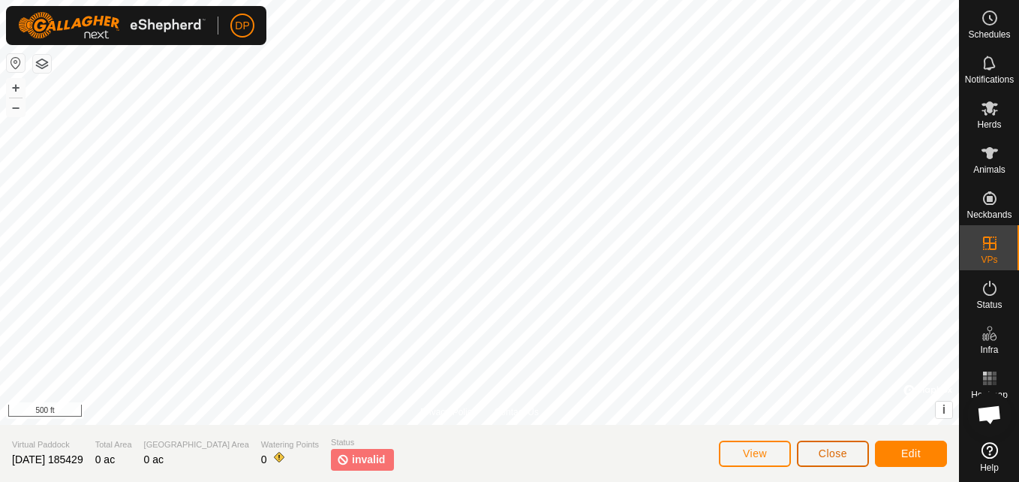
click at [824, 449] on span "Close" at bounding box center [832, 453] width 29 height 12
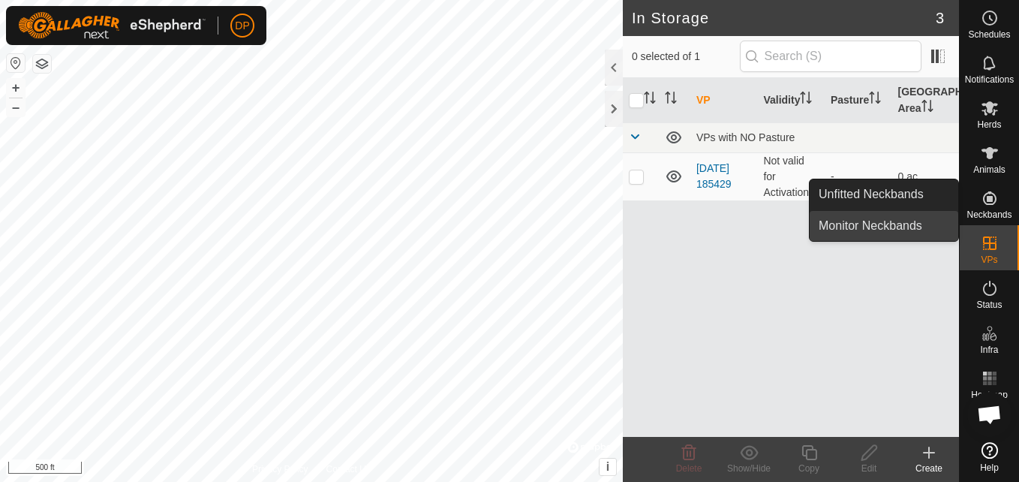
click at [884, 221] on link "Monitor Neckbands" at bounding box center [883, 226] width 149 height 30
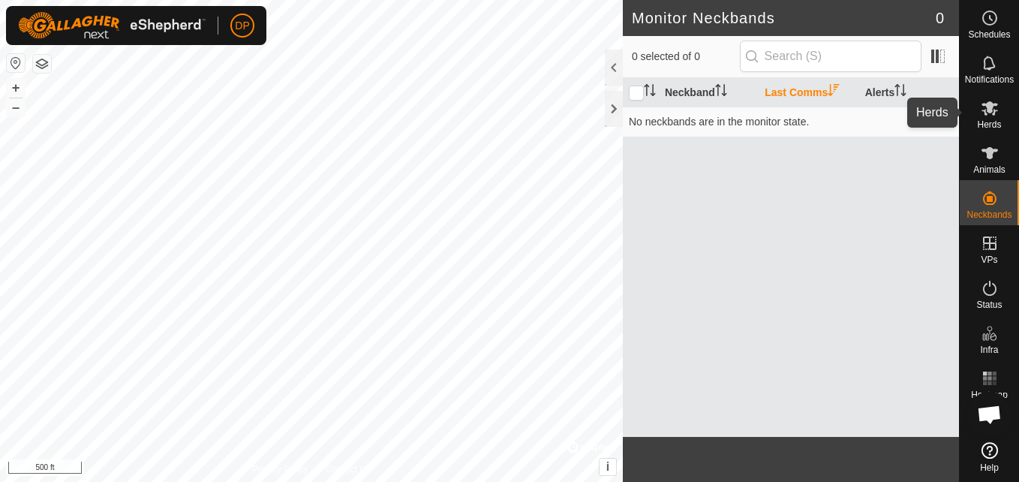
click at [987, 106] on icon at bounding box center [989, 108] width 17 height 14
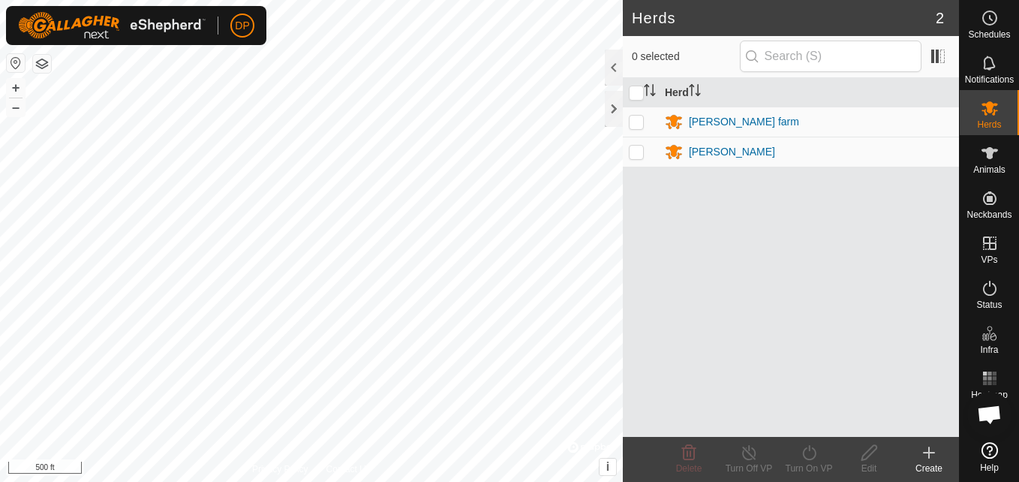
click at [638, 122] on p-checkbox at bounding box center [636, 122] width 15 height 12
checkbox input "true"
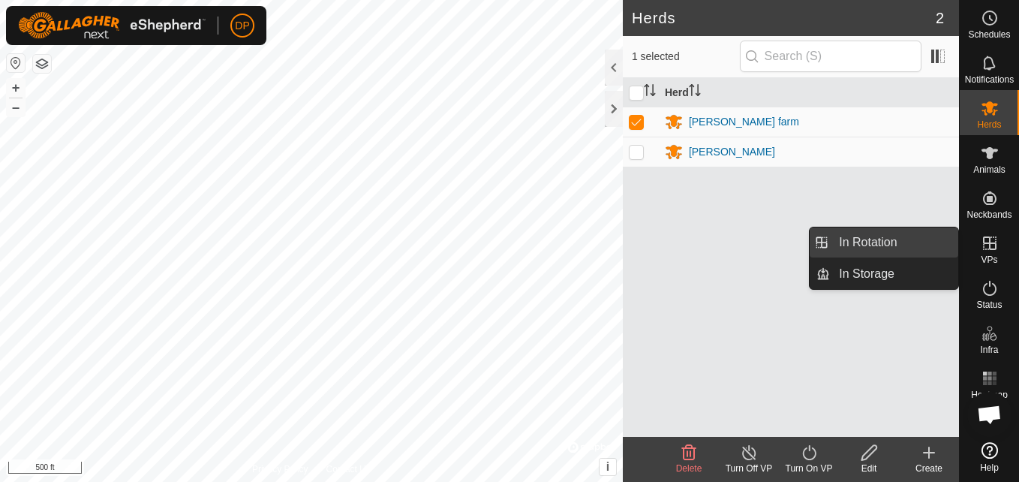
click at [924, 237] on link "In Rotation" at bounding box center [894, 242] width 128 height 30
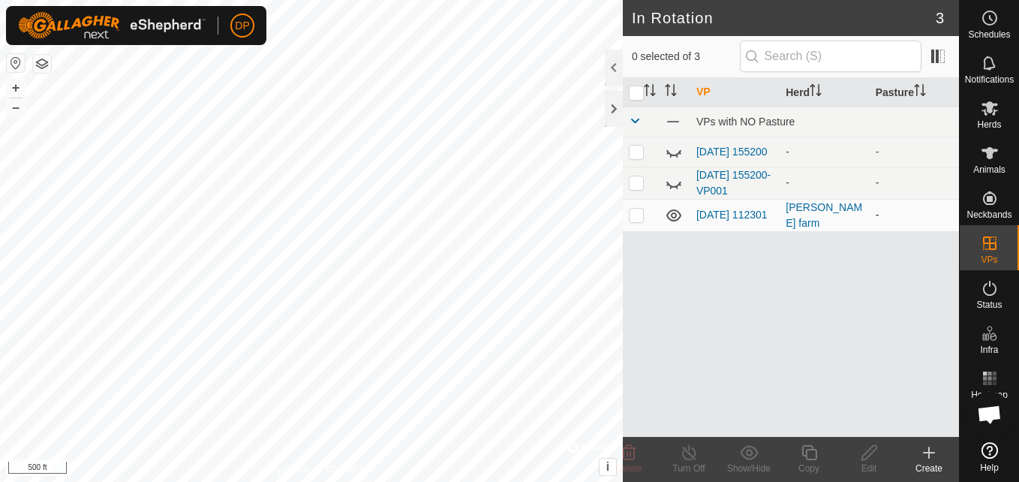
click at [635, 215] on p-checkbox at bounding box center [636, 215] width 15 height 12
checkbox input "false"
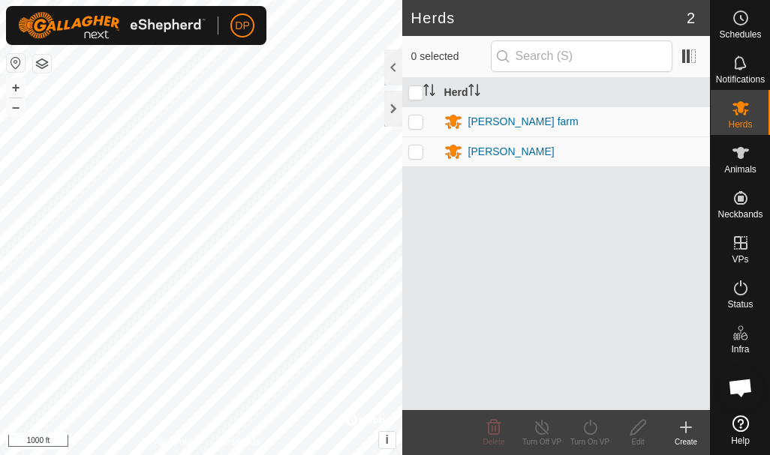
scroll to position [1554, 0]
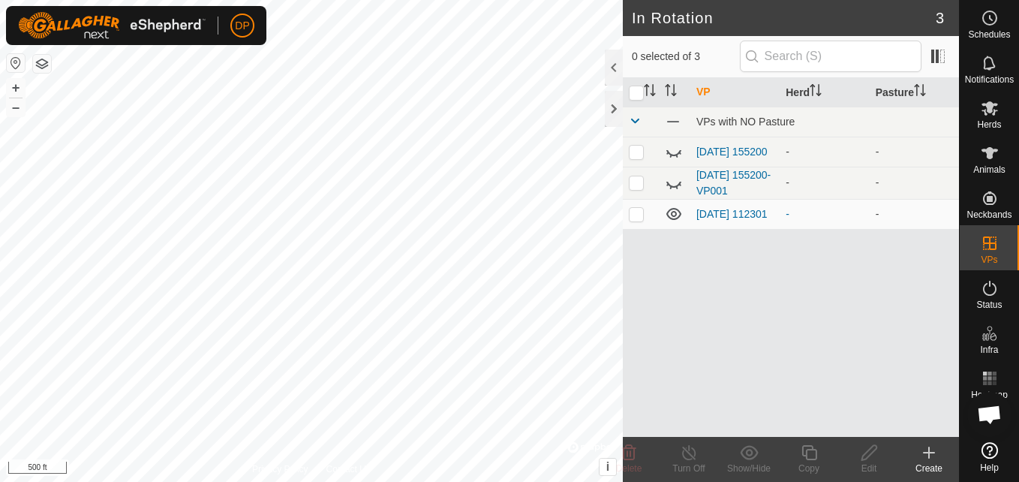
scroll to position [1554, 0]
